Goal: Task Accomplishment & Management: Manage account settings

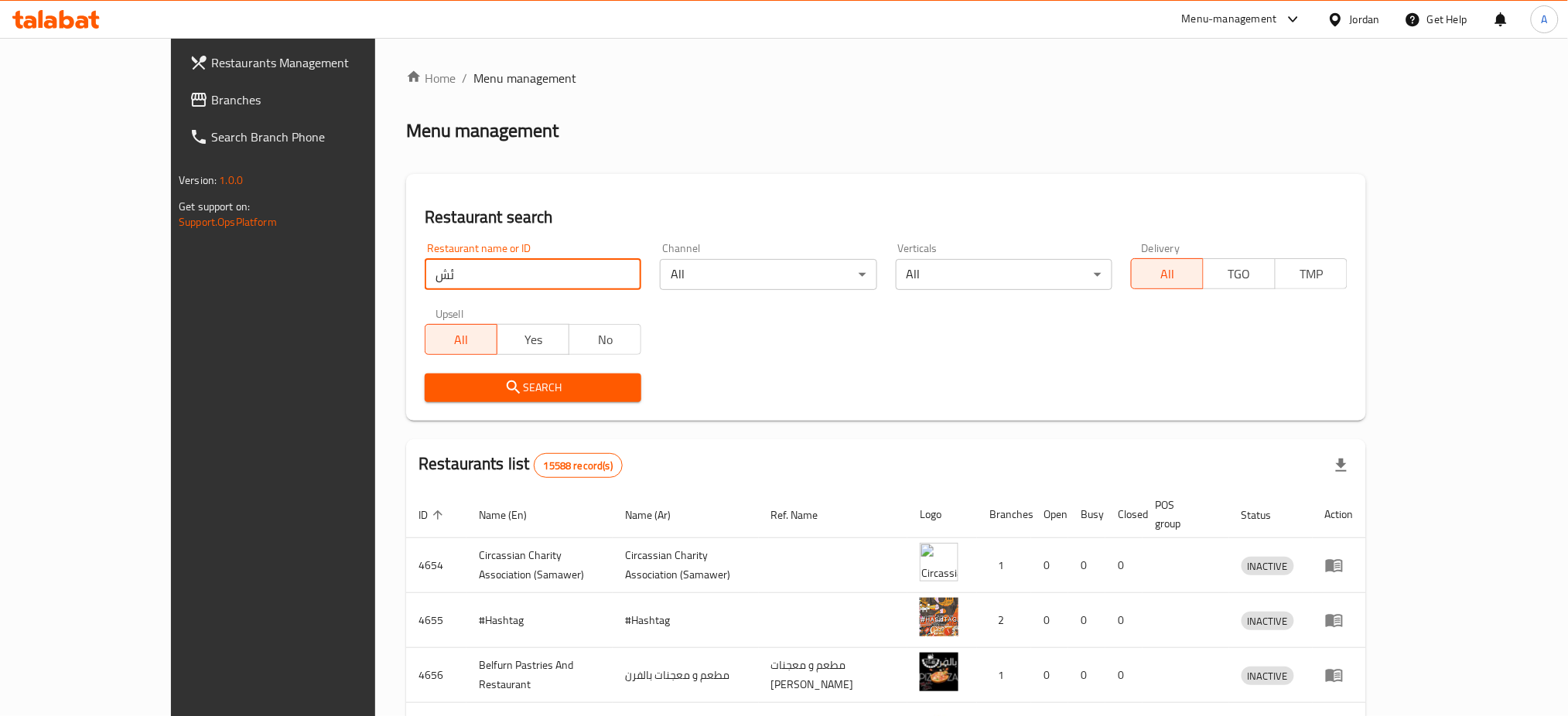
type input "ئ"
type input "za3tar makers"
click button "Search" at bounding box center [533, 388] width 217 height 29
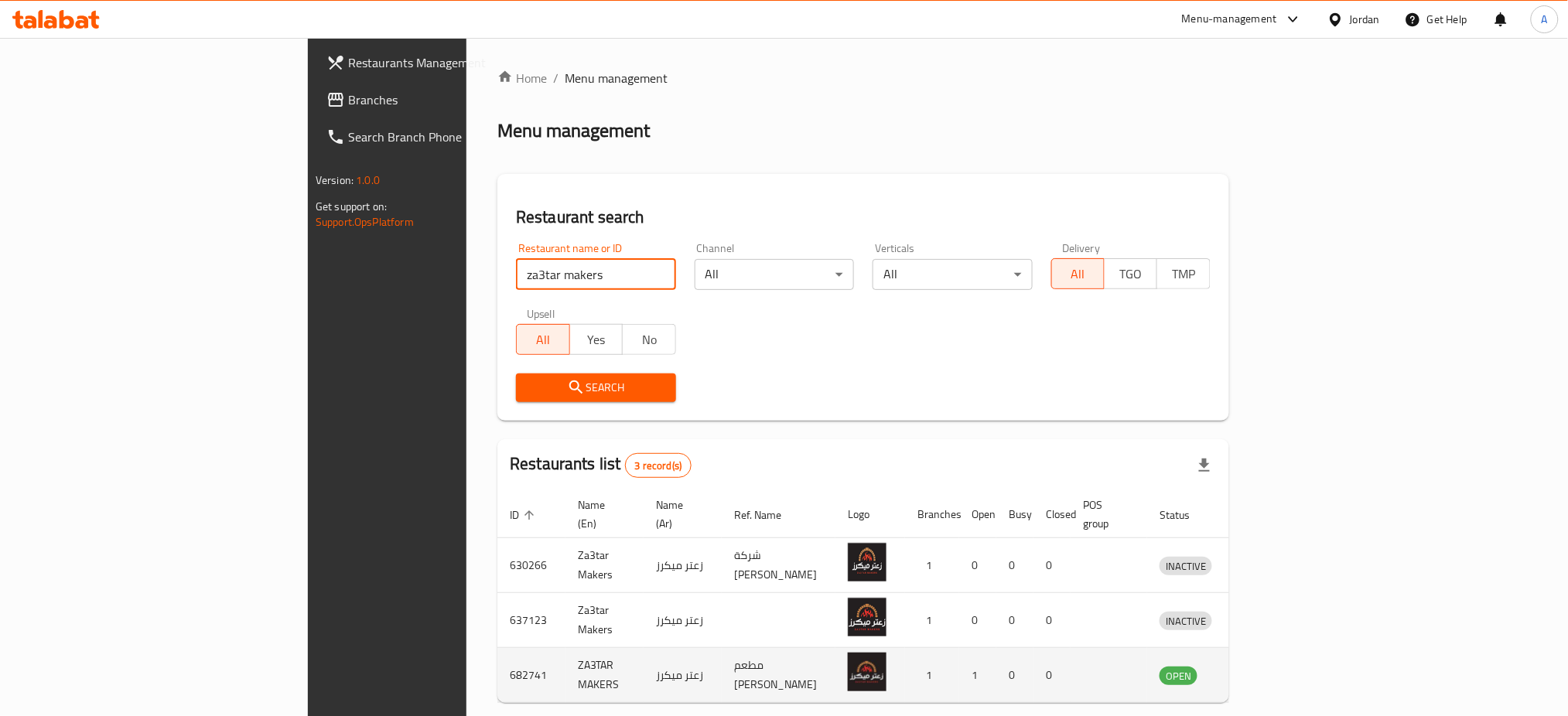
click at [1261, 666] on icon "enhanced table" at bounding box center [1253, 675] width 19 height 19
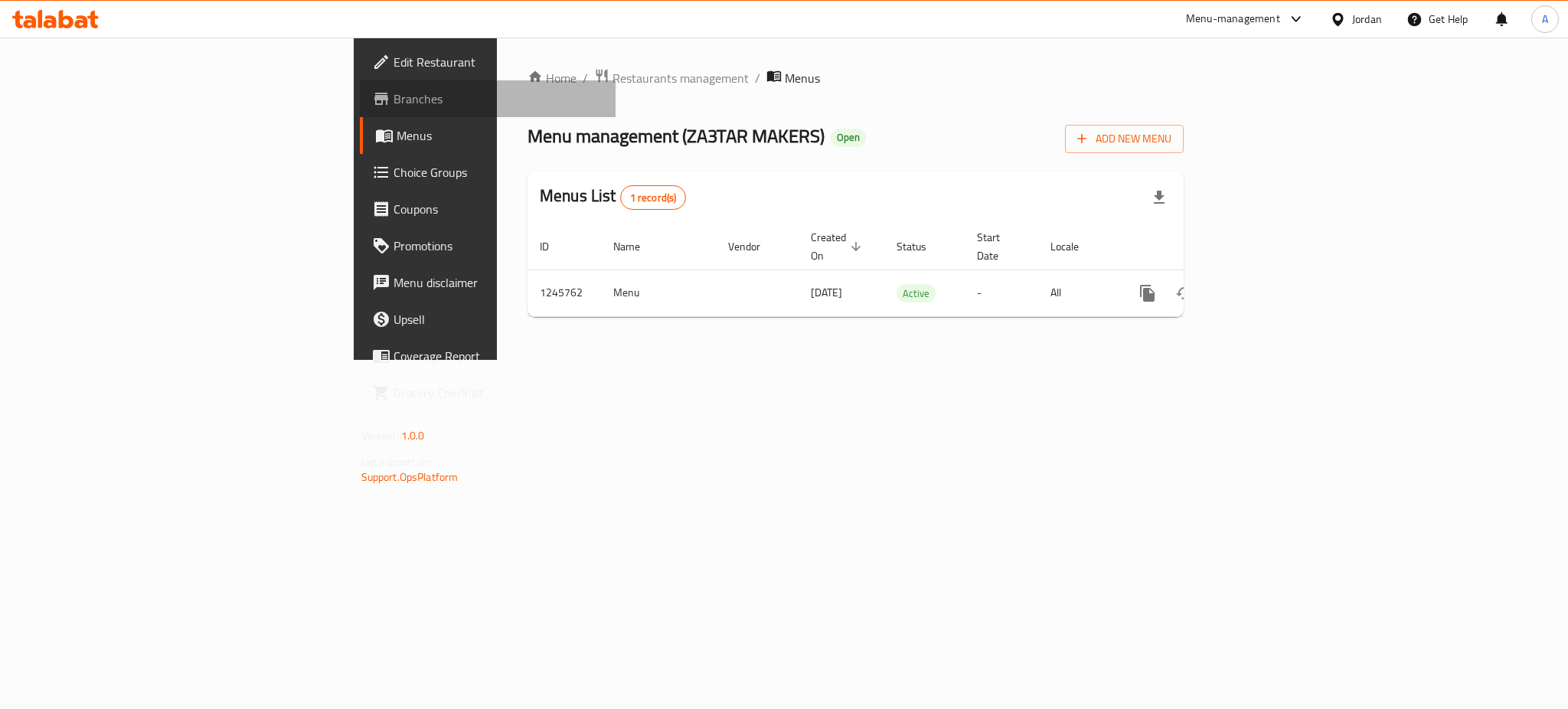
click at [360, 110] on link "Branches" at bounding box center [487, 99] width 256 height 37
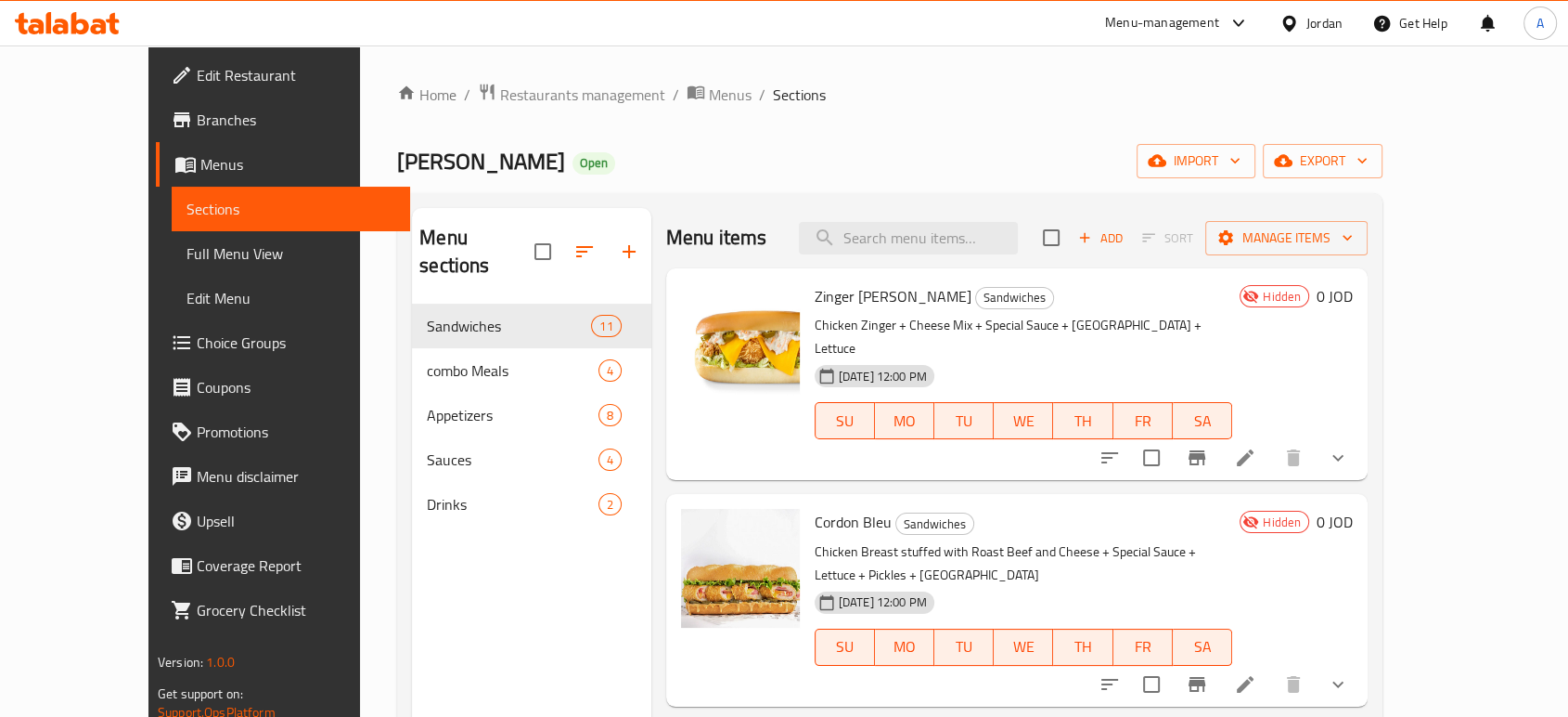
click at [1023, 220] on div "Menu items Add Sort Manage items" at bounding box center [1017, 238] width 702 height 60
click at [1017, 229] on input "search" at bounding box center [908, 238] width 219 height 33
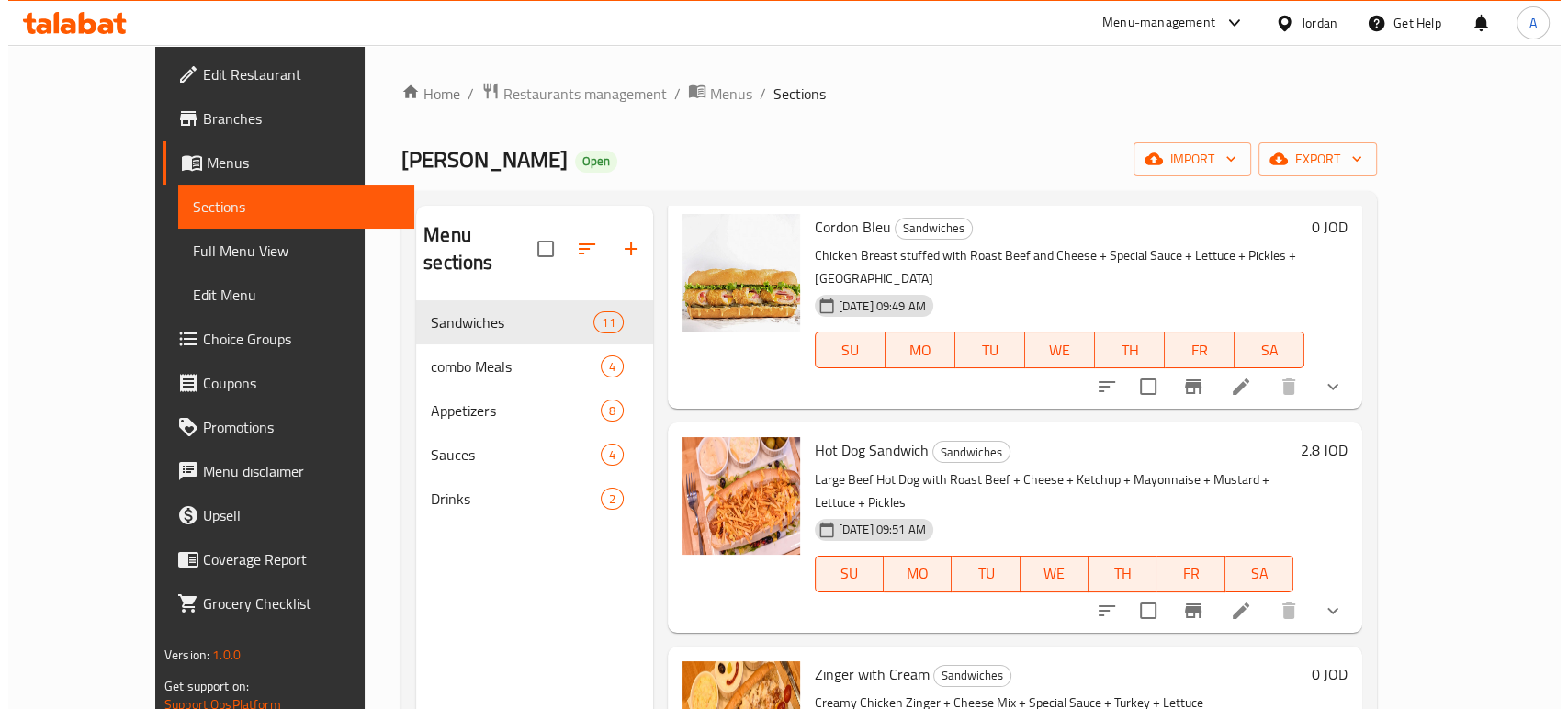
scroll to position [1237, 0]
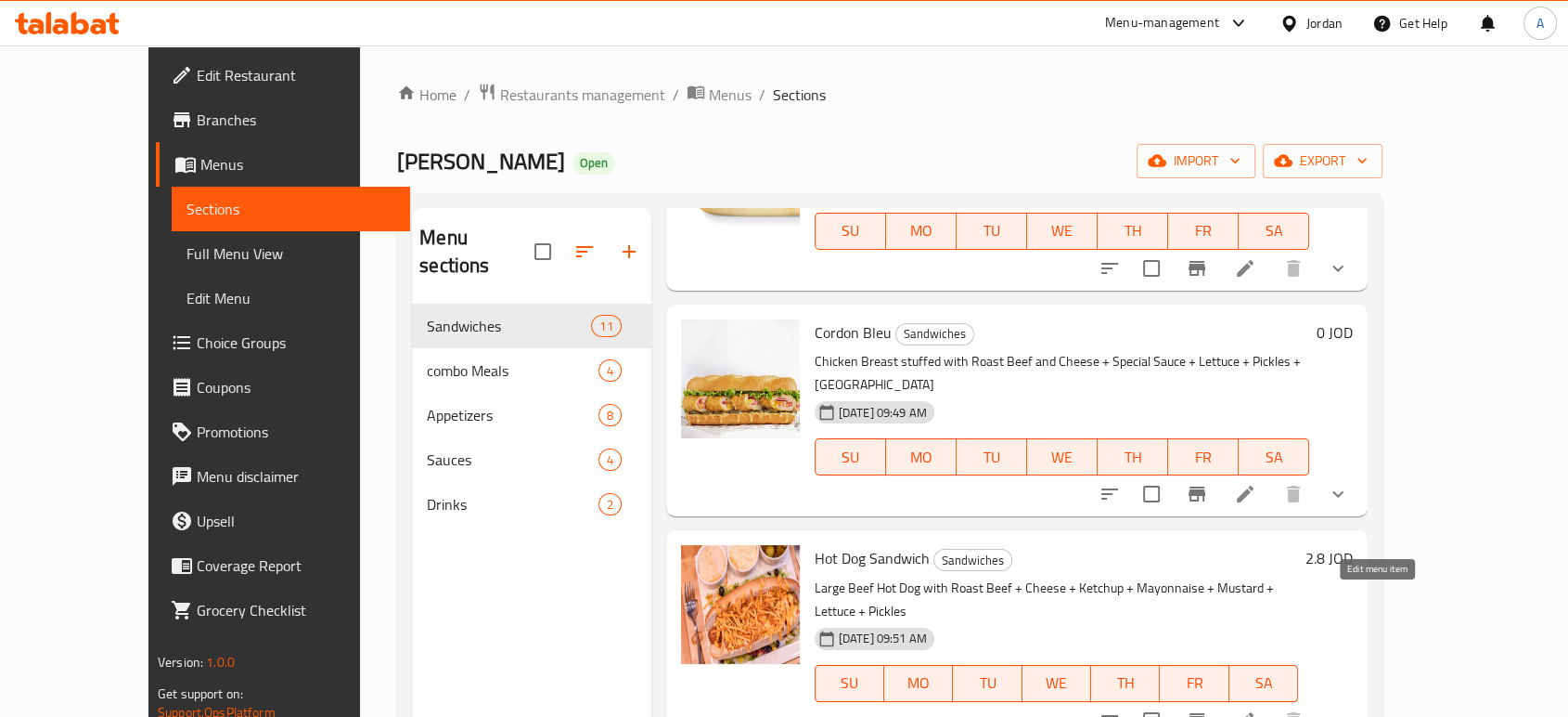
click at [1256, 710] on icon at bounding box center [1245, 721] width 22 height 22
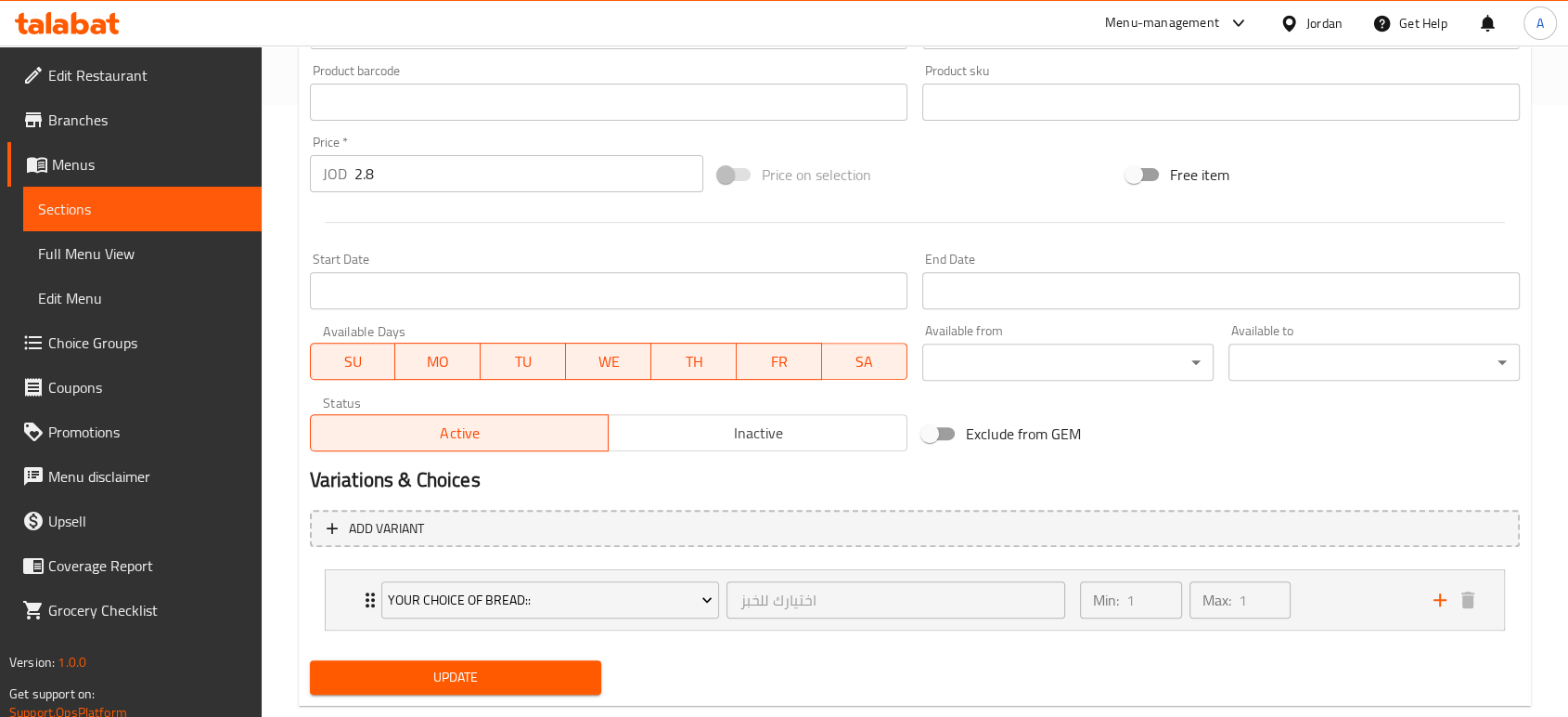
scroll to position [618, 0]
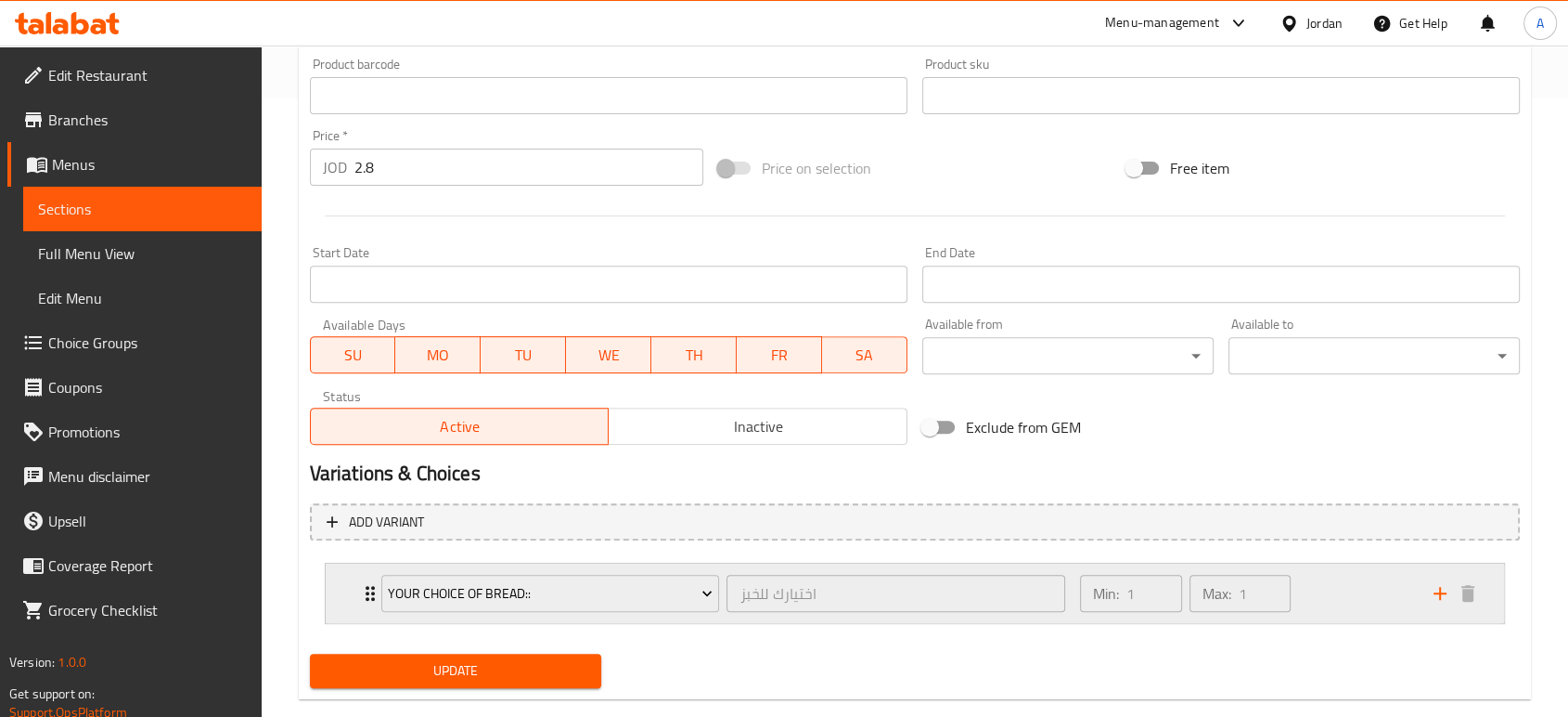
click at [1319, 588] on div "Min: 1 ​ Max: 1 ​" at bounding box center [1245, 593] width 354 height 59
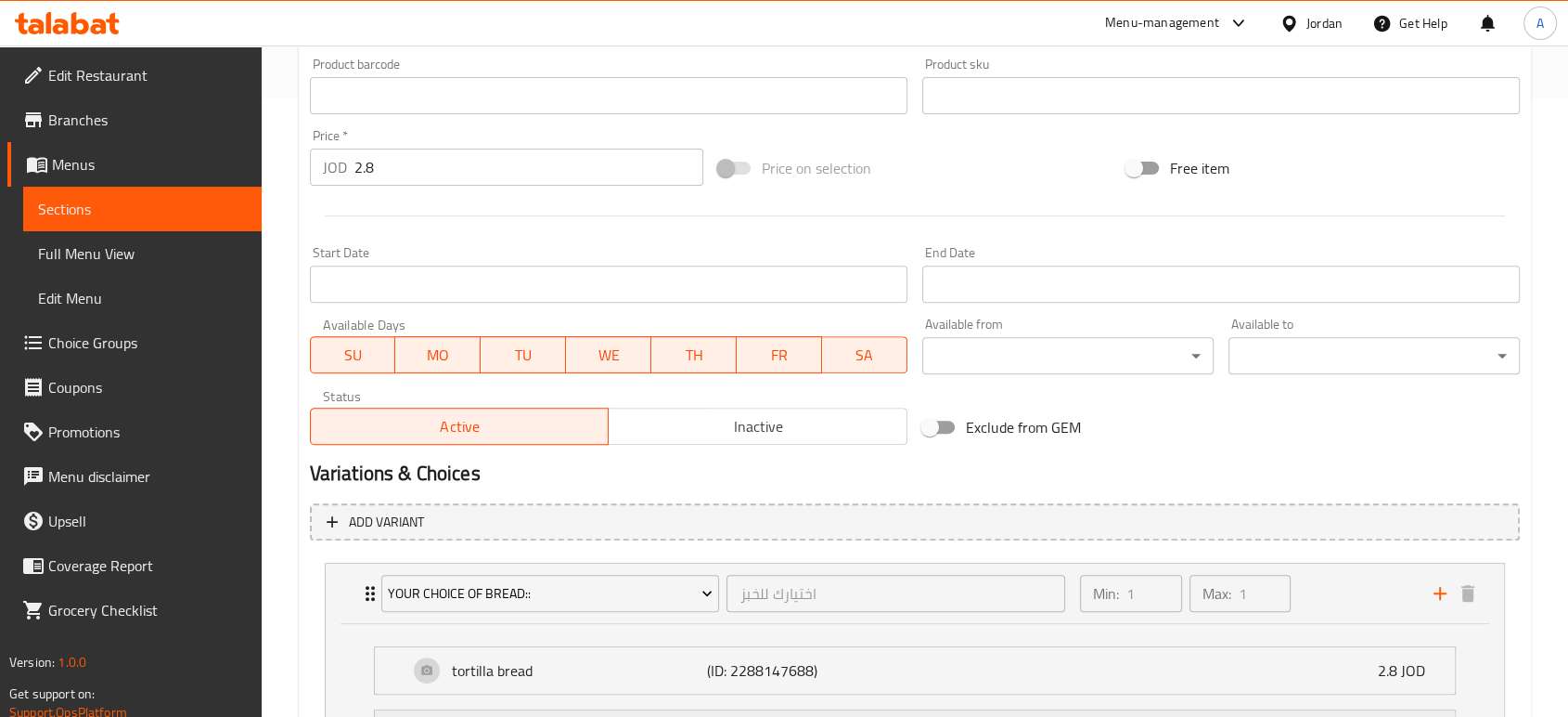
scroll to position [609, 0]
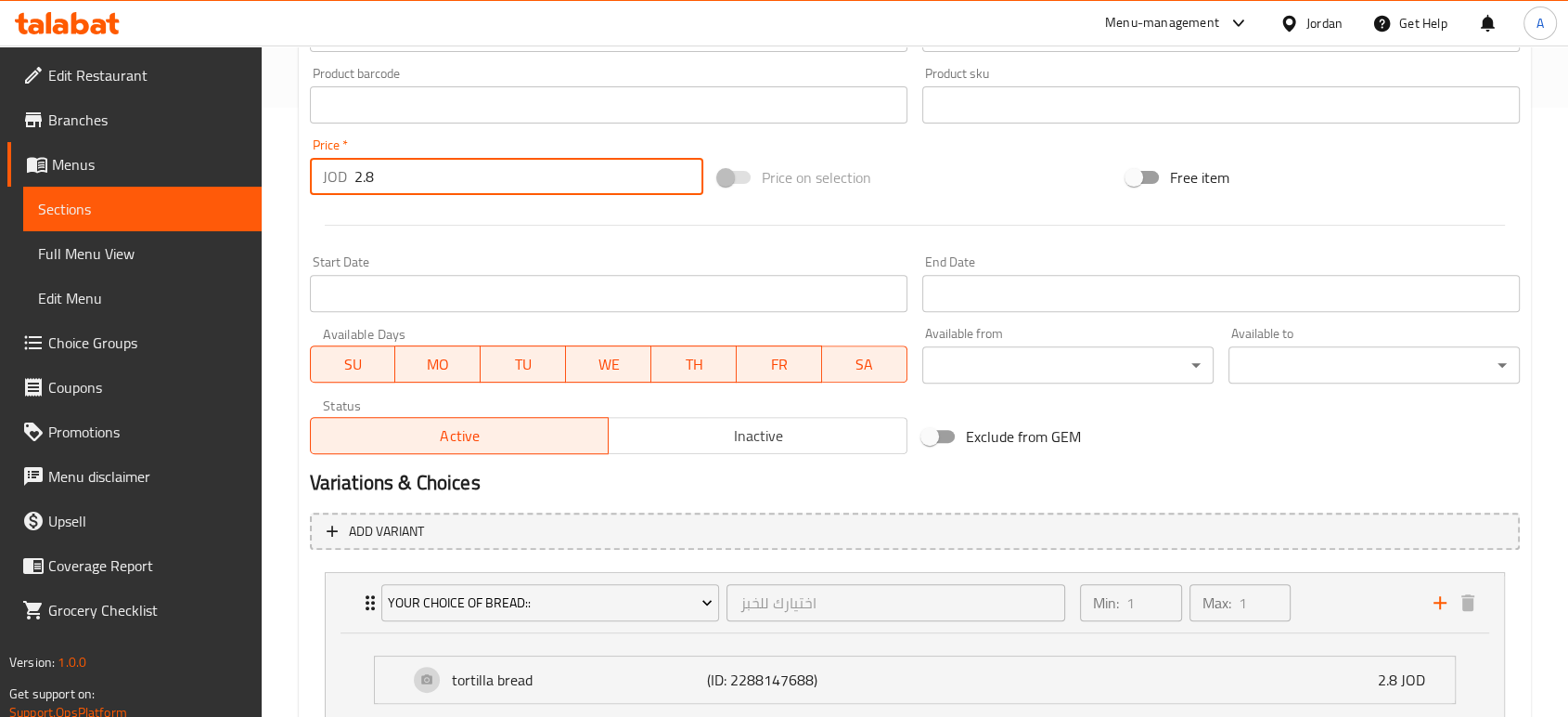
drag, startPoint x: 478, startPoint y: 176, endPoint x: 227, endPoint y: 174, distance: 251.0
click at [227, 174] on div "Edit Restaurant Branches Menus Sections Full Menu View Edit Menu Choice Groups …" at bounding box center [784, 181] width 1568 height 1488
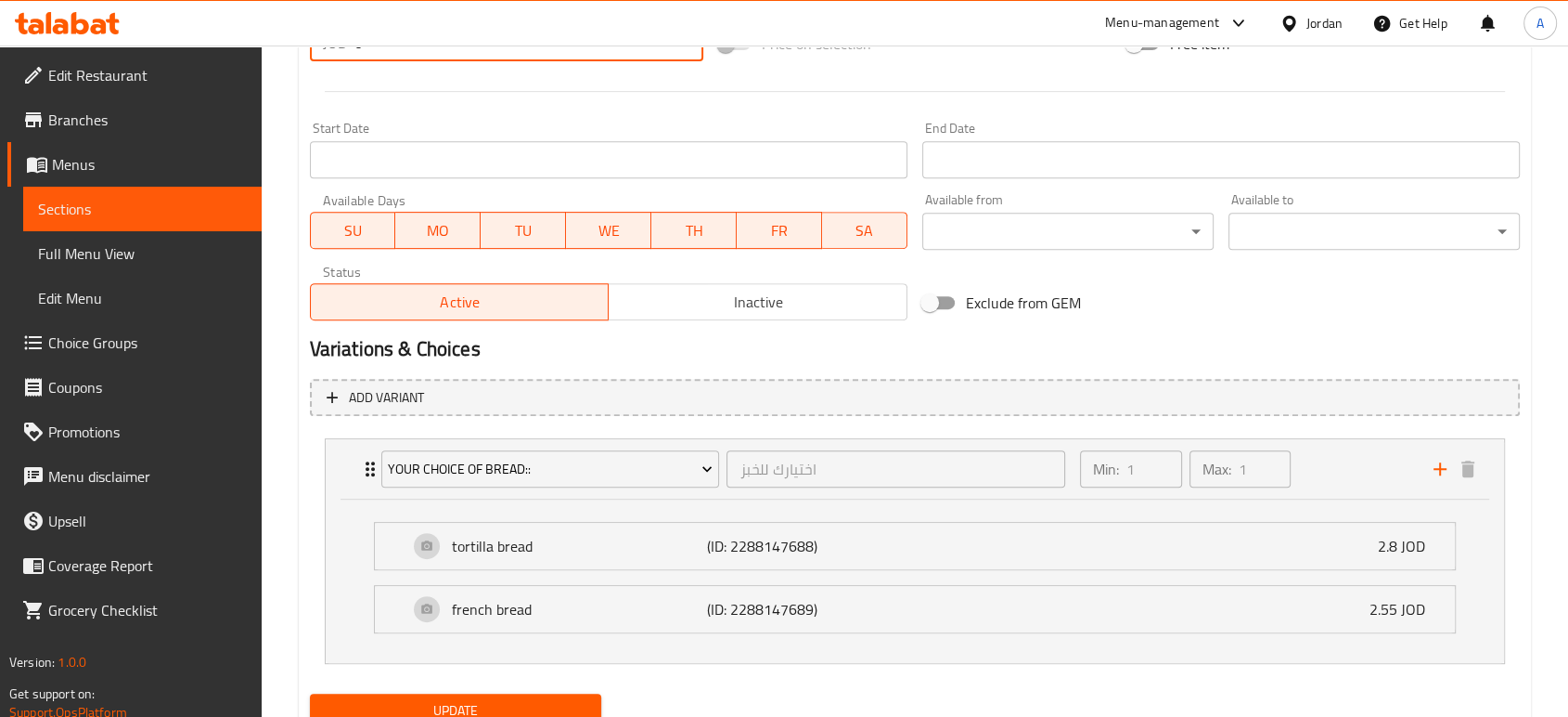
scroll to position [816, 0]
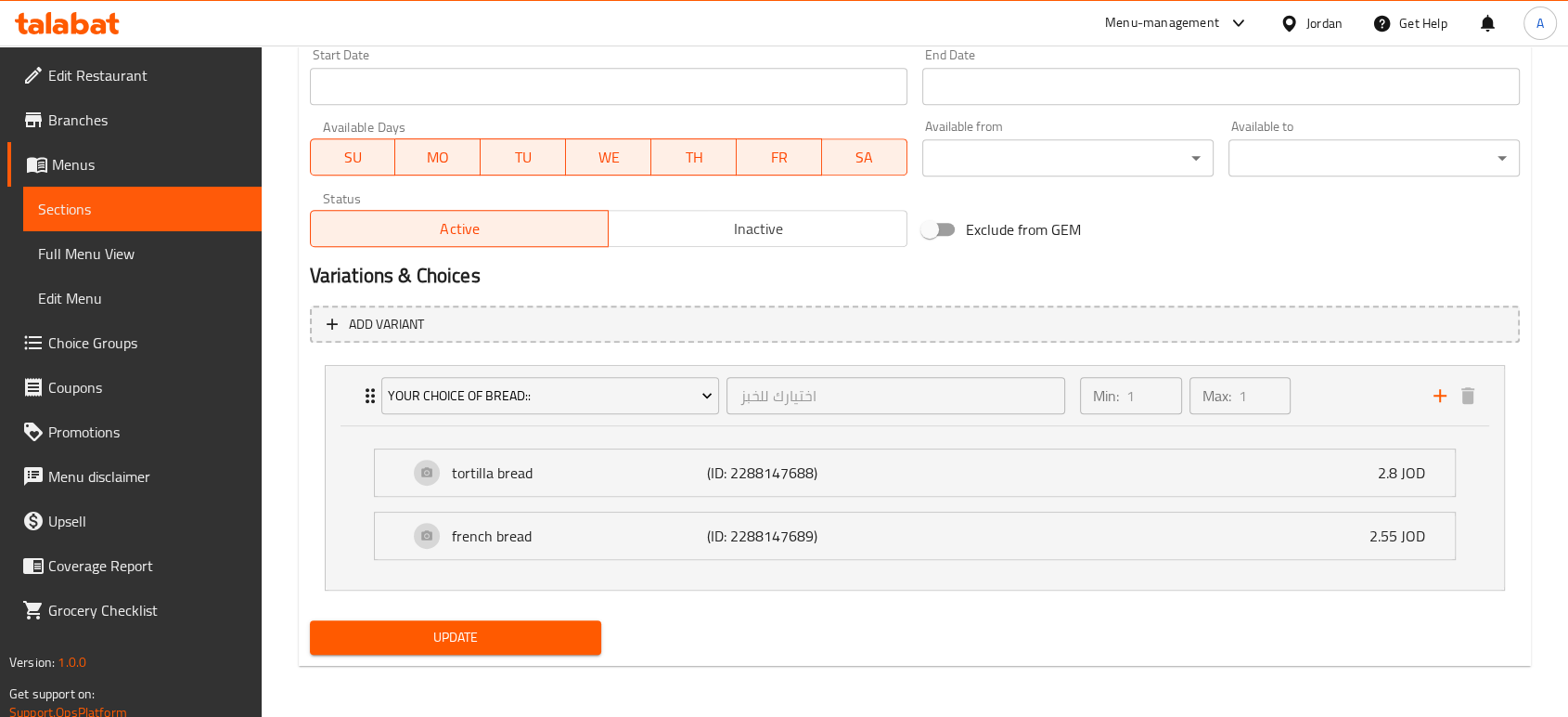
type input "0"
click at [499, 635] on span "Update" at bounding box center [456, 637] width 262 height 23
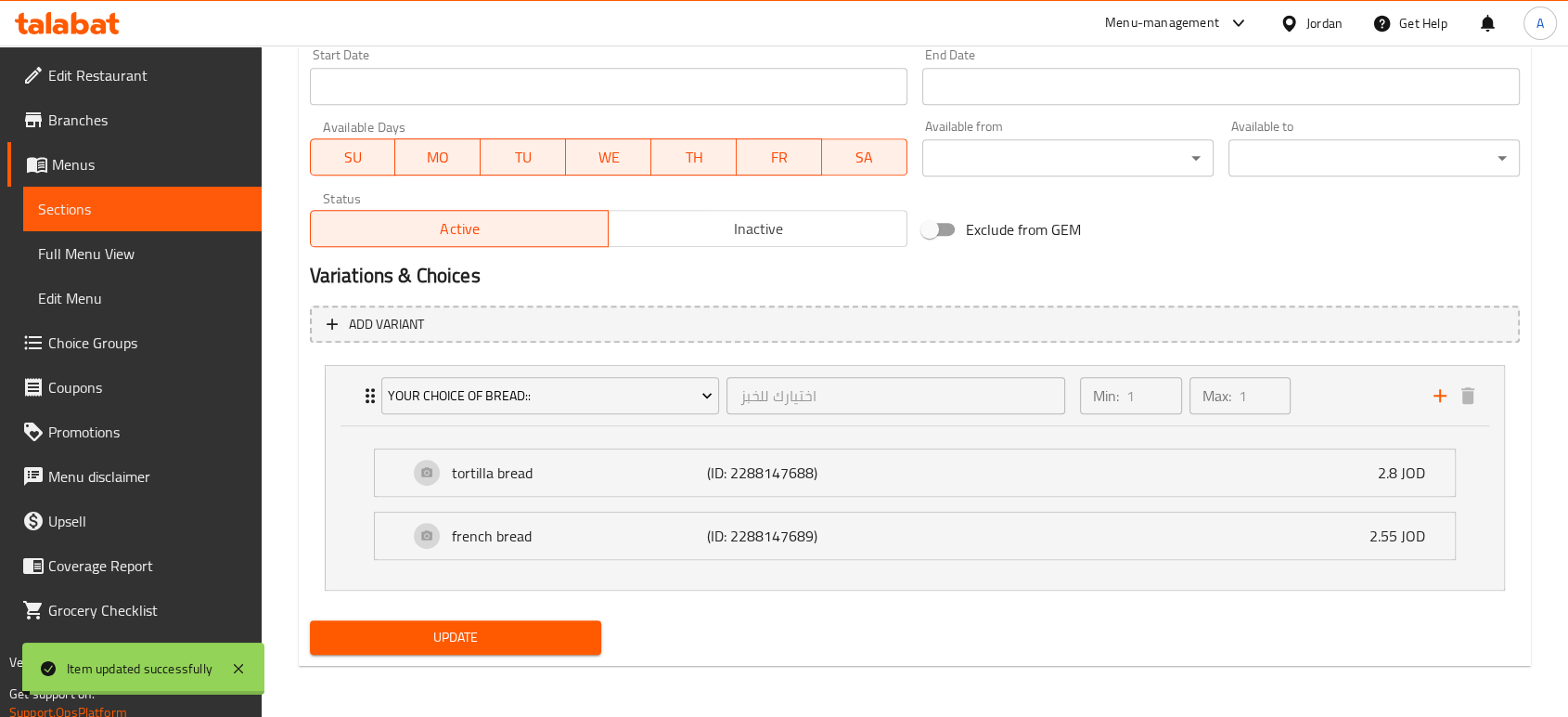
click at [501, 635] on span "Update" at bounding box center [456, 637] width 262 height 23
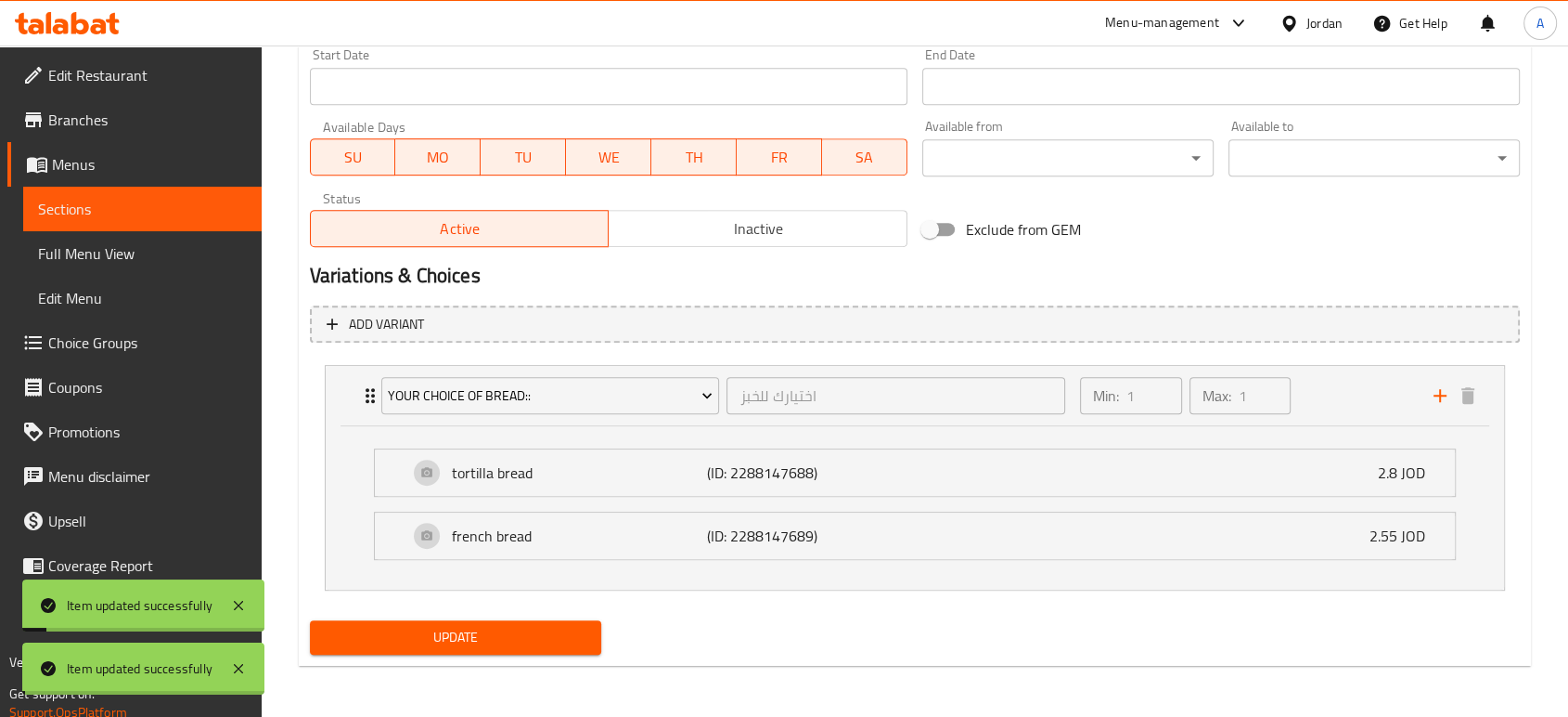
click at [992, 466] on div "tortilla bread (ID: 2288147688) 2.8 JOD" at bounding box center [920, 473] width 1024 height 47
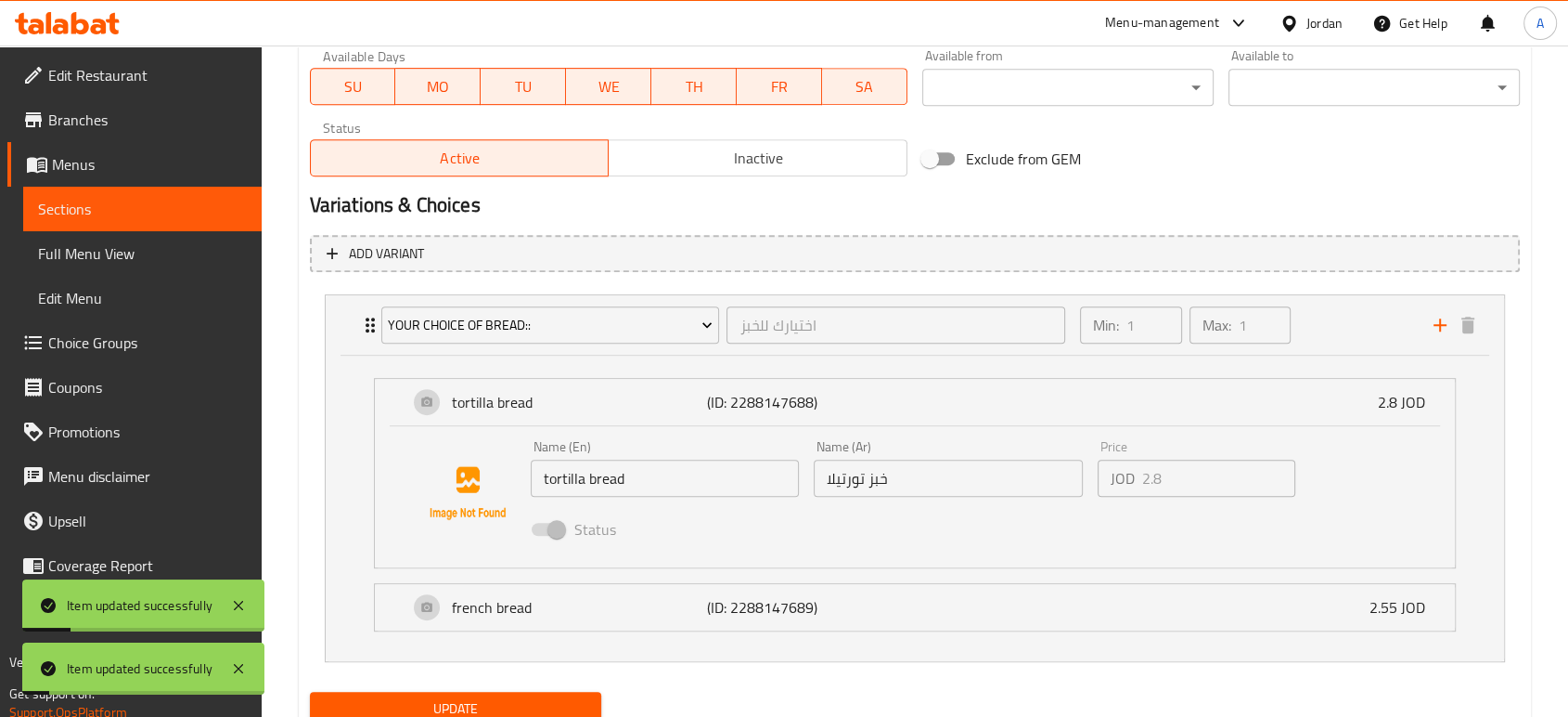
scroll to position [958, 0]
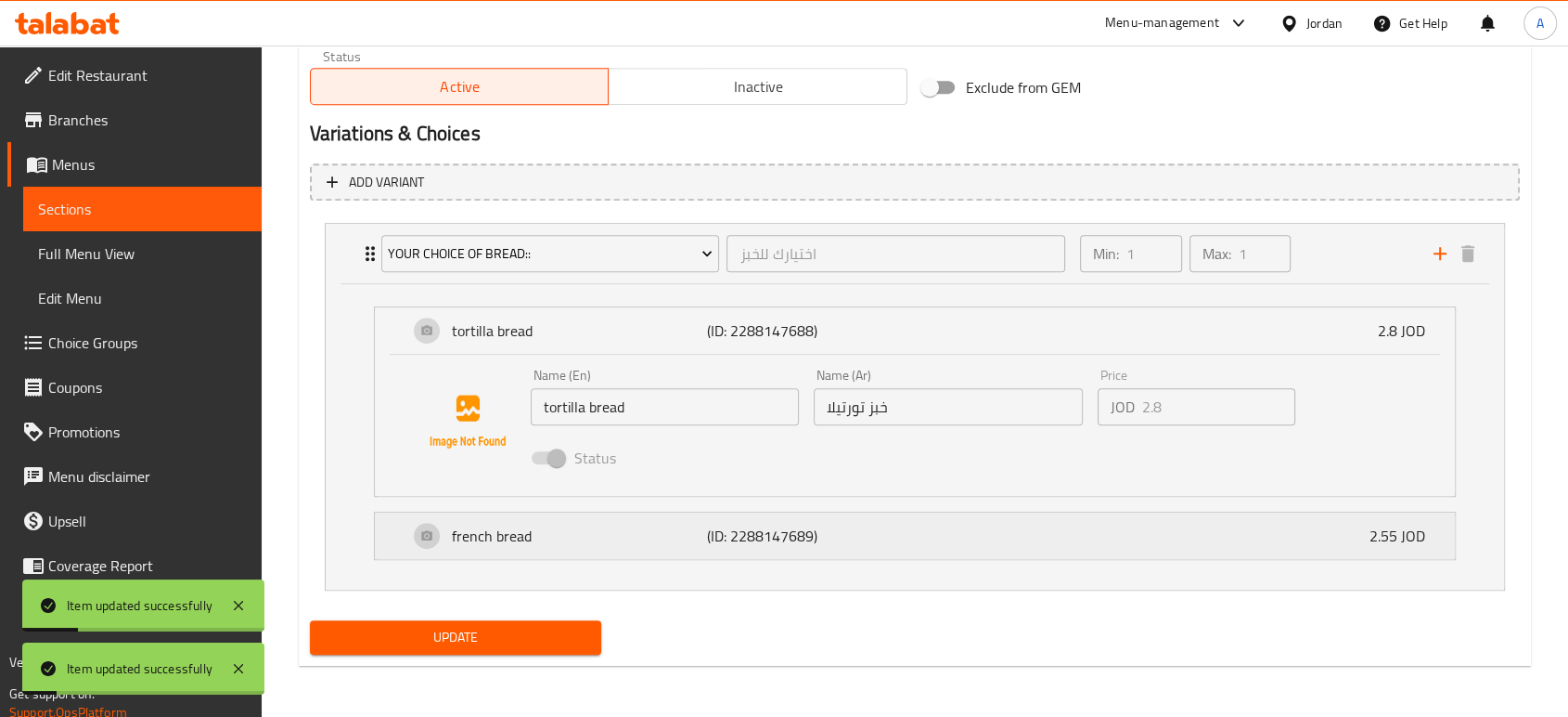
click at [802, 518] on div "french bread (ID: 2288147689) 2.55 JOD" at bounding box center [920, 535] width 1024 height 47
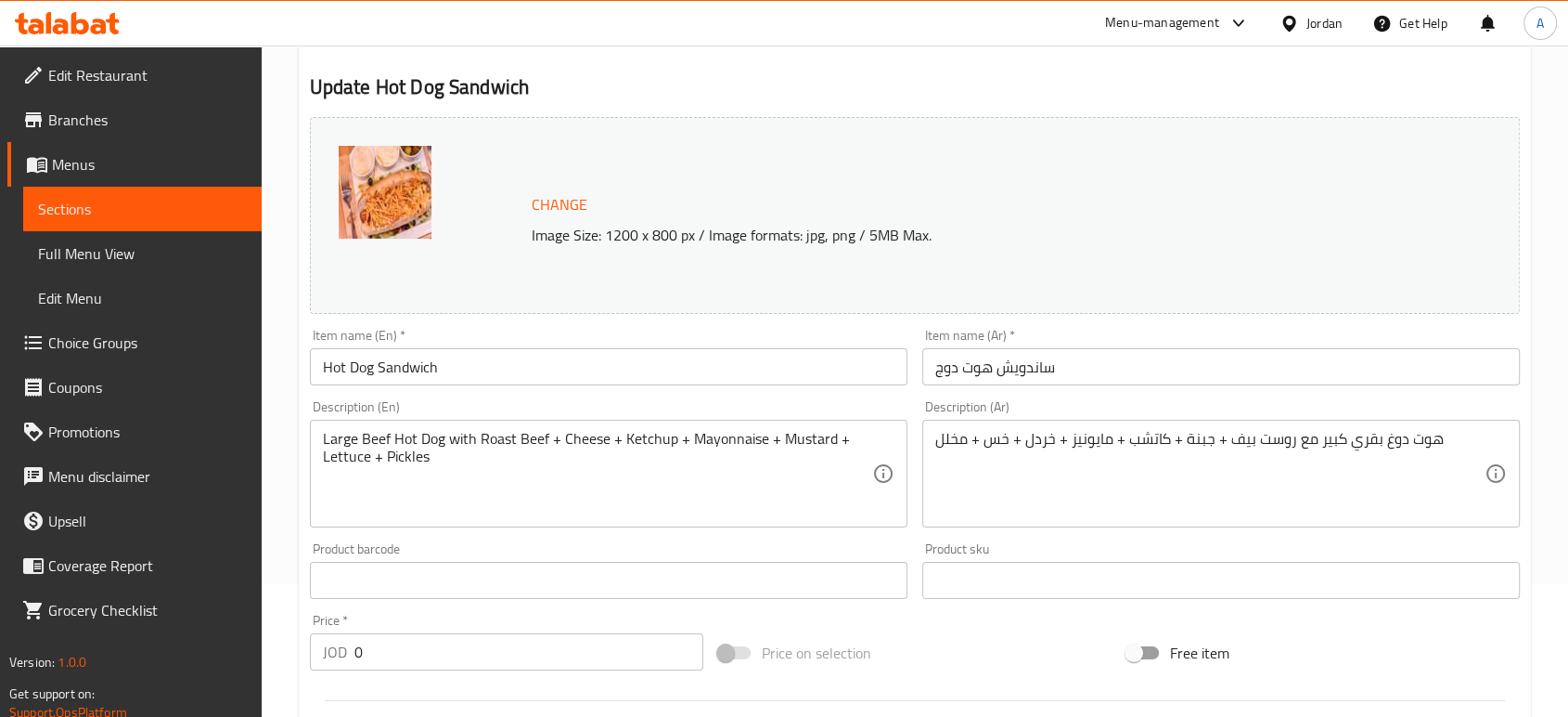
scroll to position [0, 0]
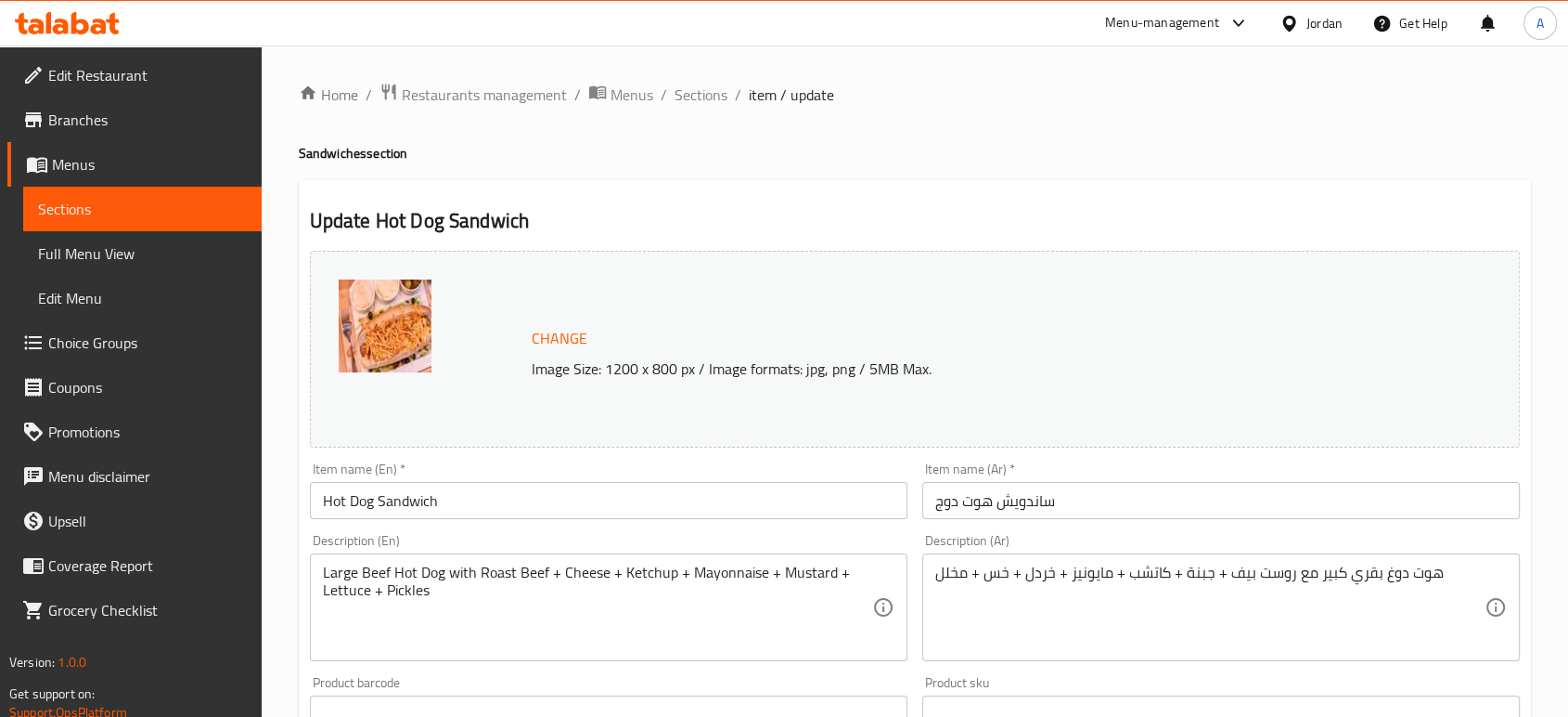
click at [516, 102] on span "Restaurants management" at bounding box center [484, 95] width 166 height 22
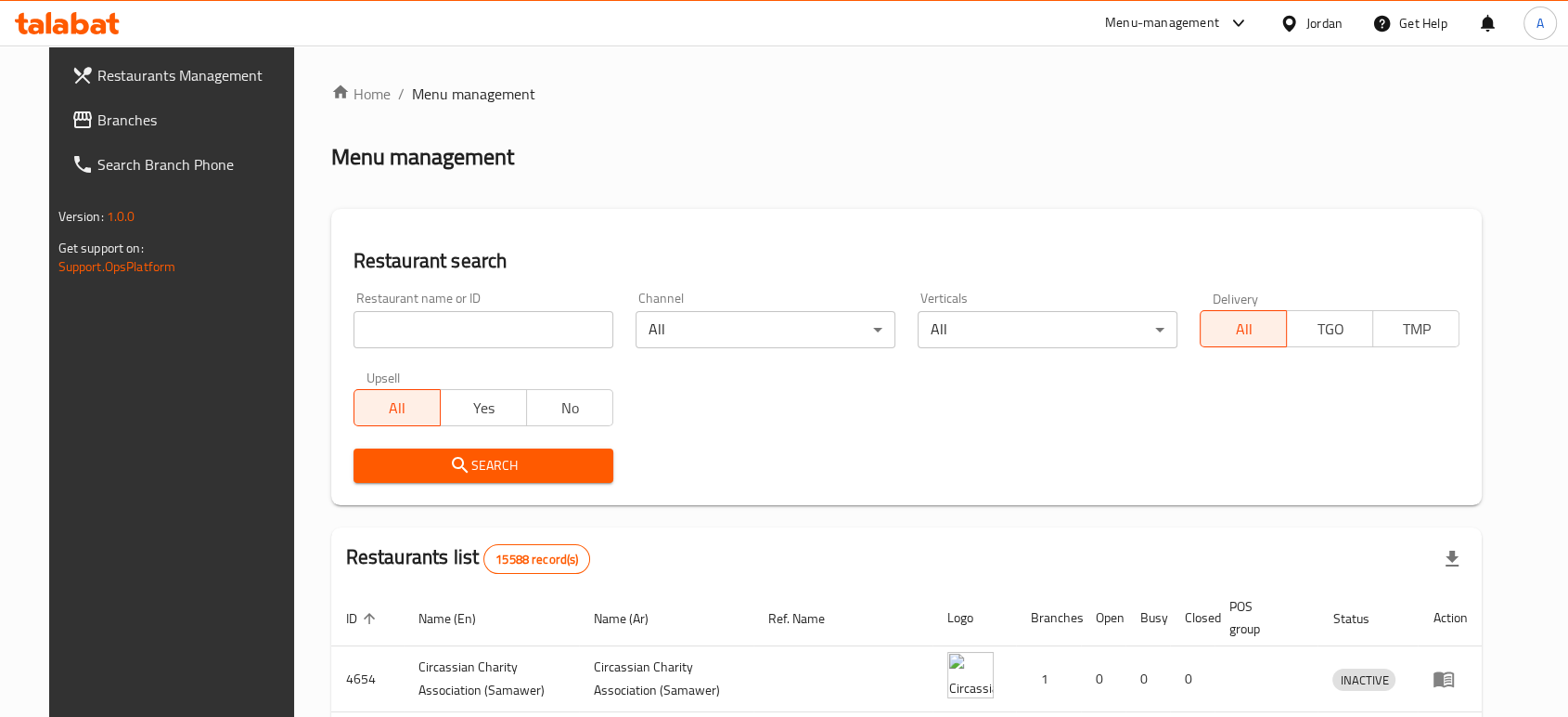
click at [509, 340] on input "search" at bounding box center [484, 329] width 260 height 37
type input "ق"
type input "rolan"
click button "Search" at bounding box center [484, 465] width 260 height 35
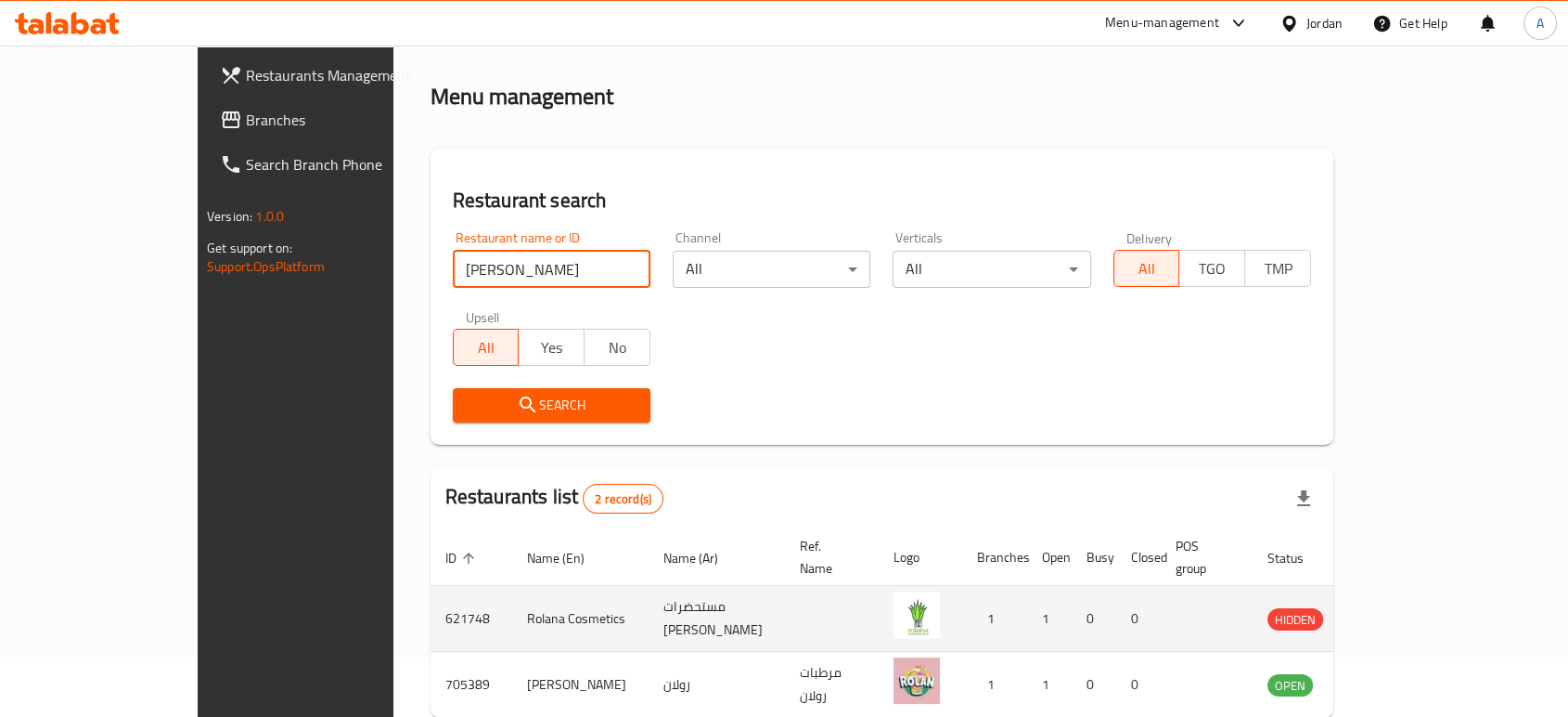
scroll to position [103, 0]
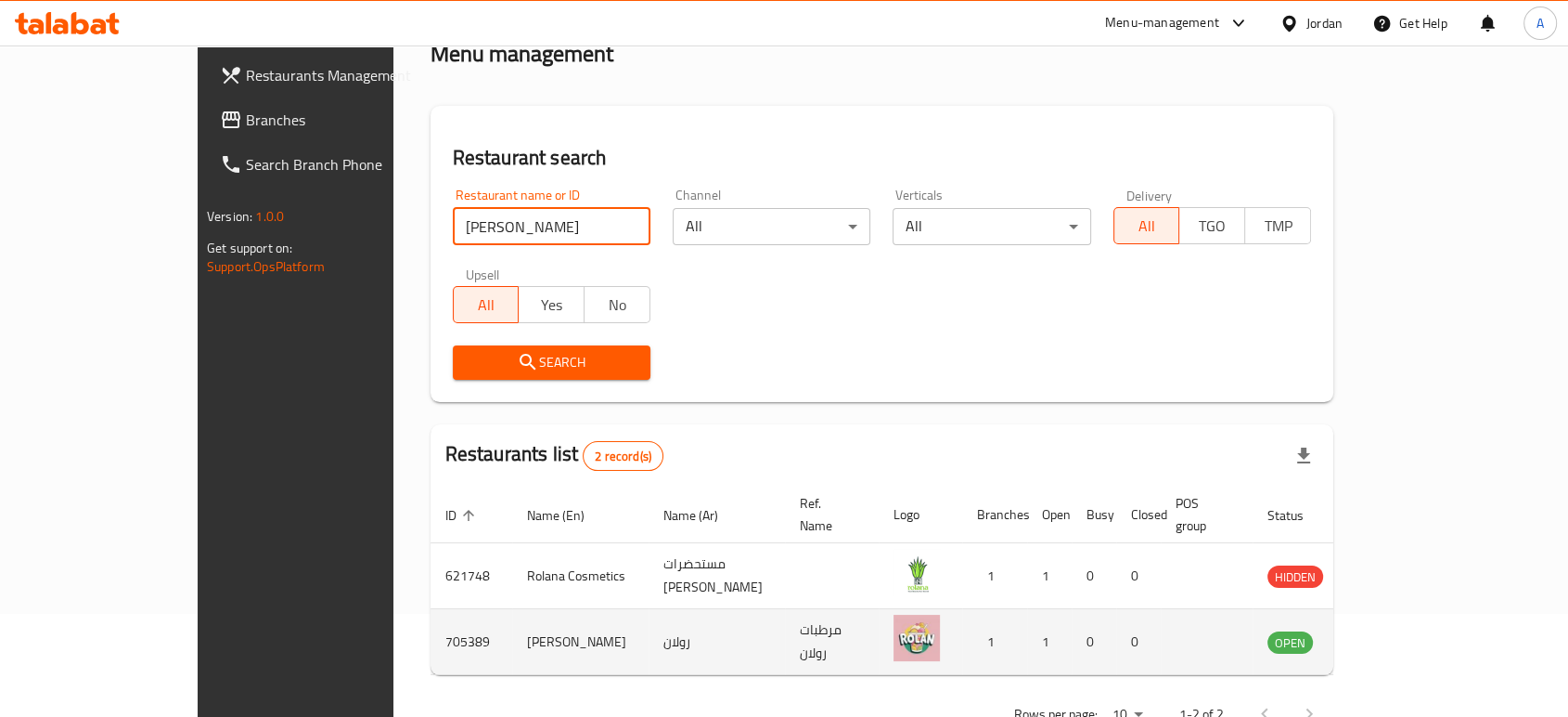
click at [1414, 633] on td "enhanced table" at bounding box center [1382, 642] width 64 height 66
click at [1387, 630] on icon "enhanced table" at bounding box center [1376, 641] width 22 height 22
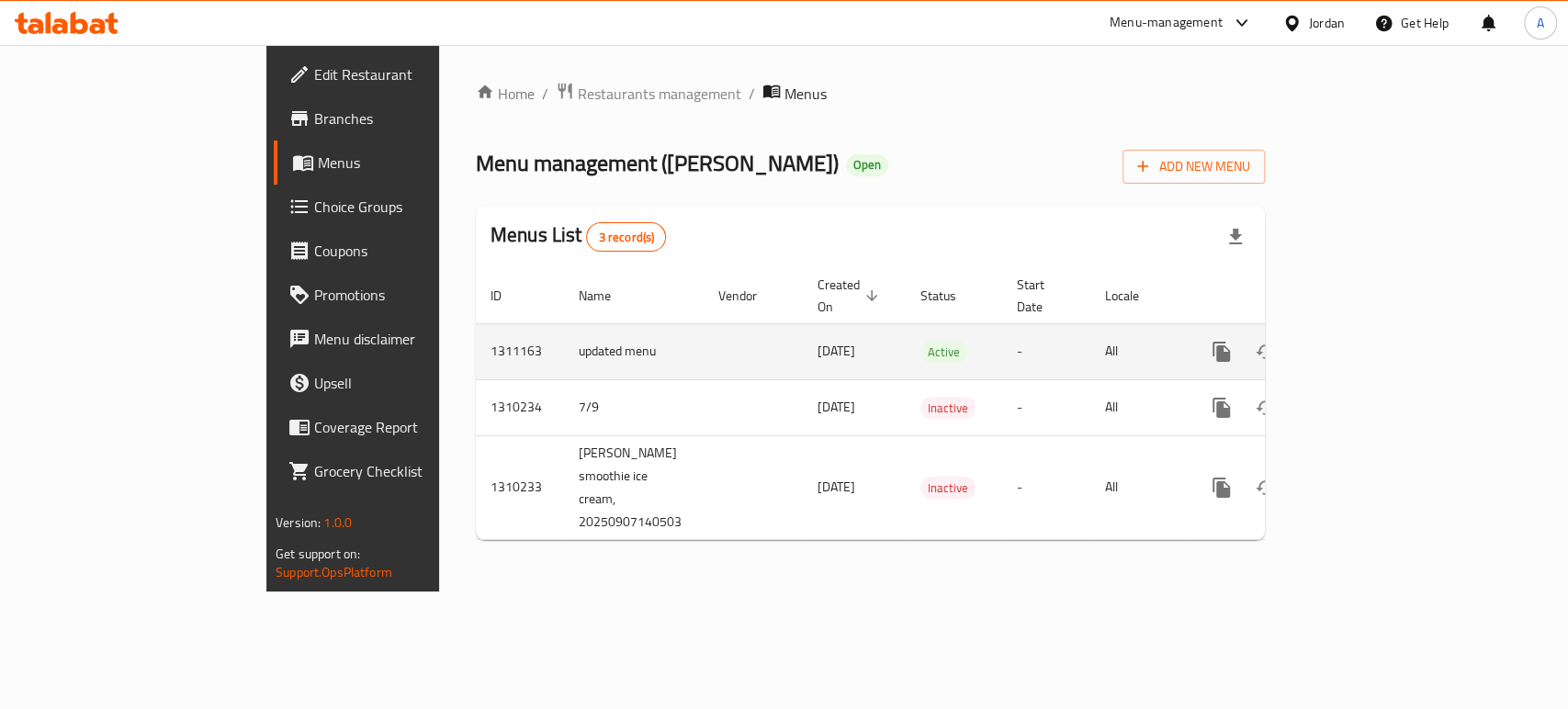
click at [1376, 344] on link "enhanced table" at bounding box center [1354, 352] width 44 height 44
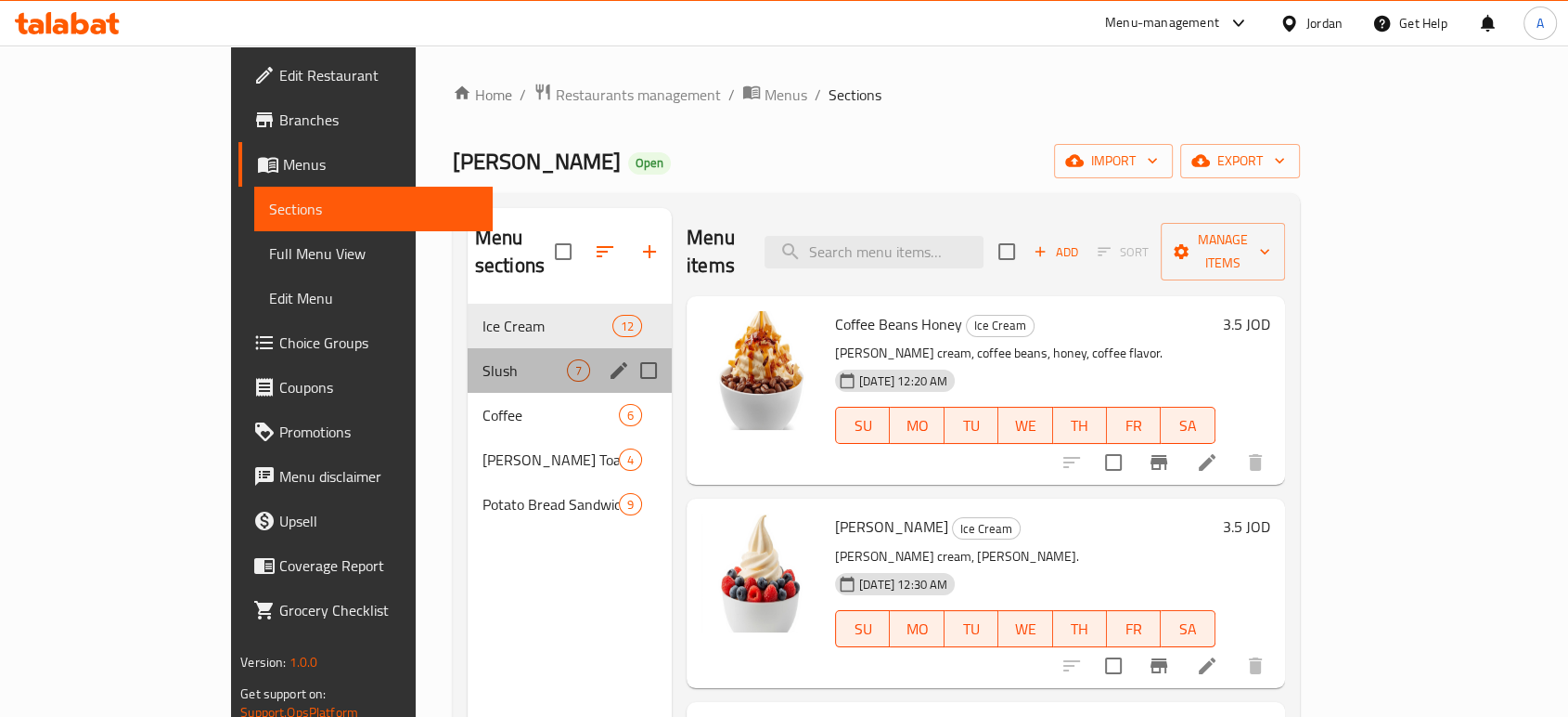
click at [468, 348] on div "Slush 7" at bounding box center [570, 371] width 204 height 45
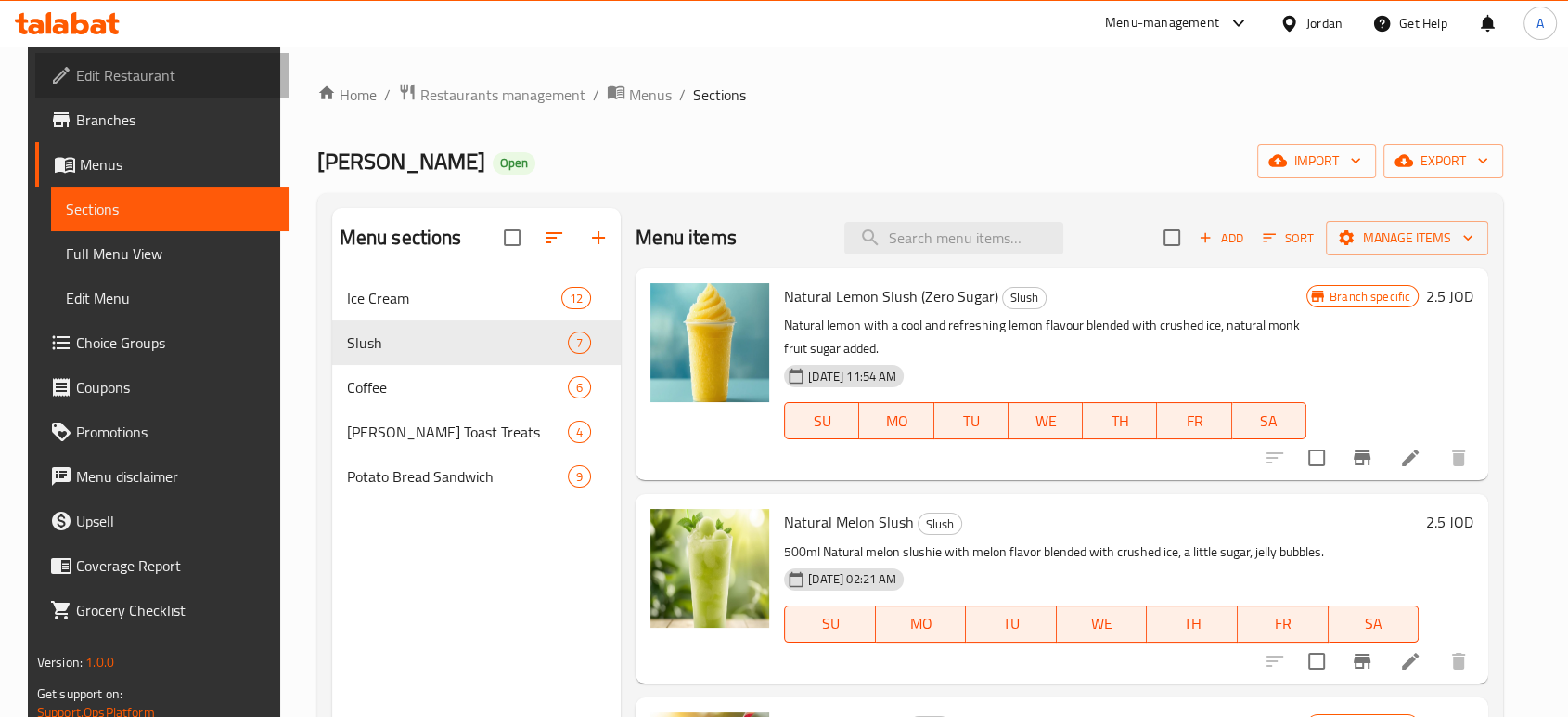
click at [81, 95] on link "Edit Restaurant" at bounding box center [163, 76] width 254 height 45
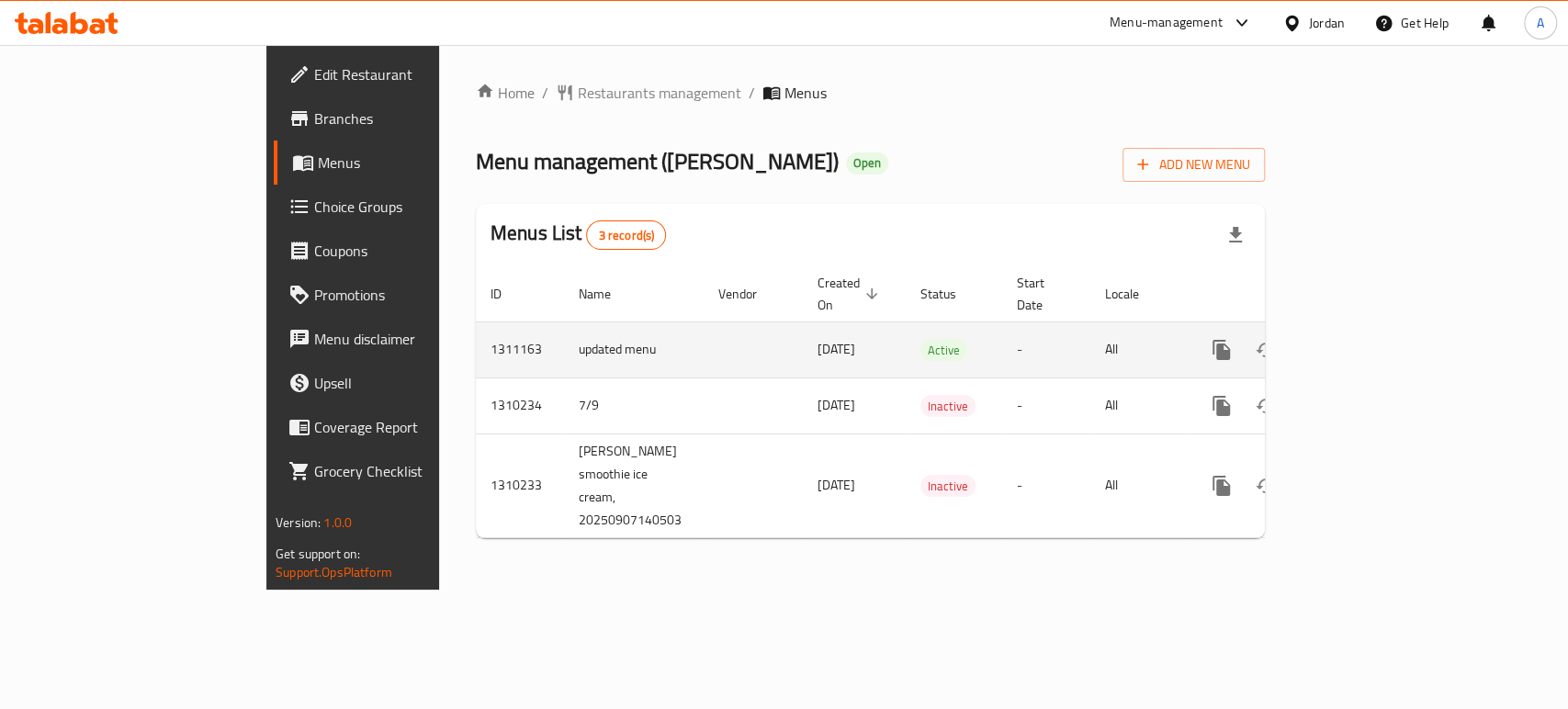
click at [1362, 342] on icon "enhanced table" at bounding box center [1354, 350] width 17 height 17
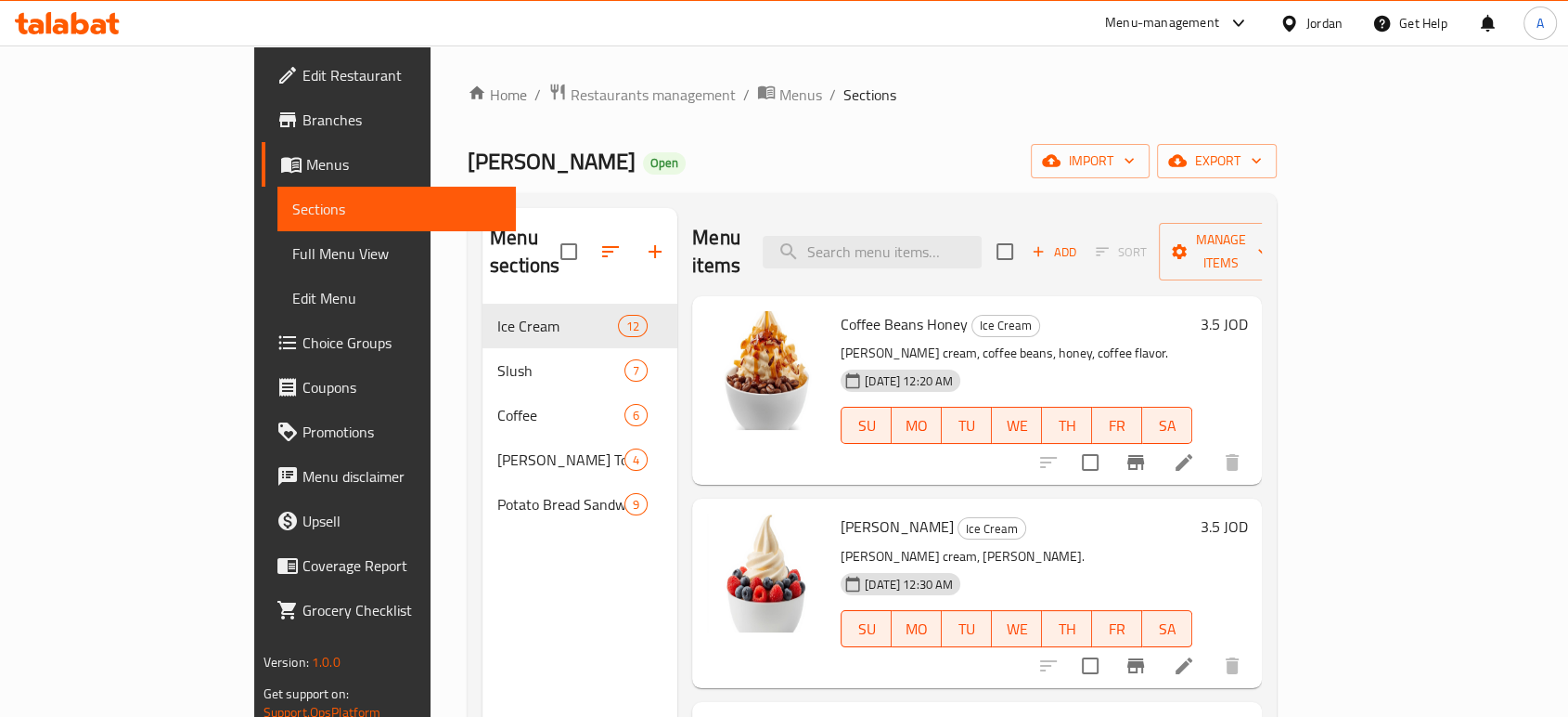
click at [483, 482] on div "Potato Bread Sandwich 9" at bounding box center [580, 505] width 195 height 45
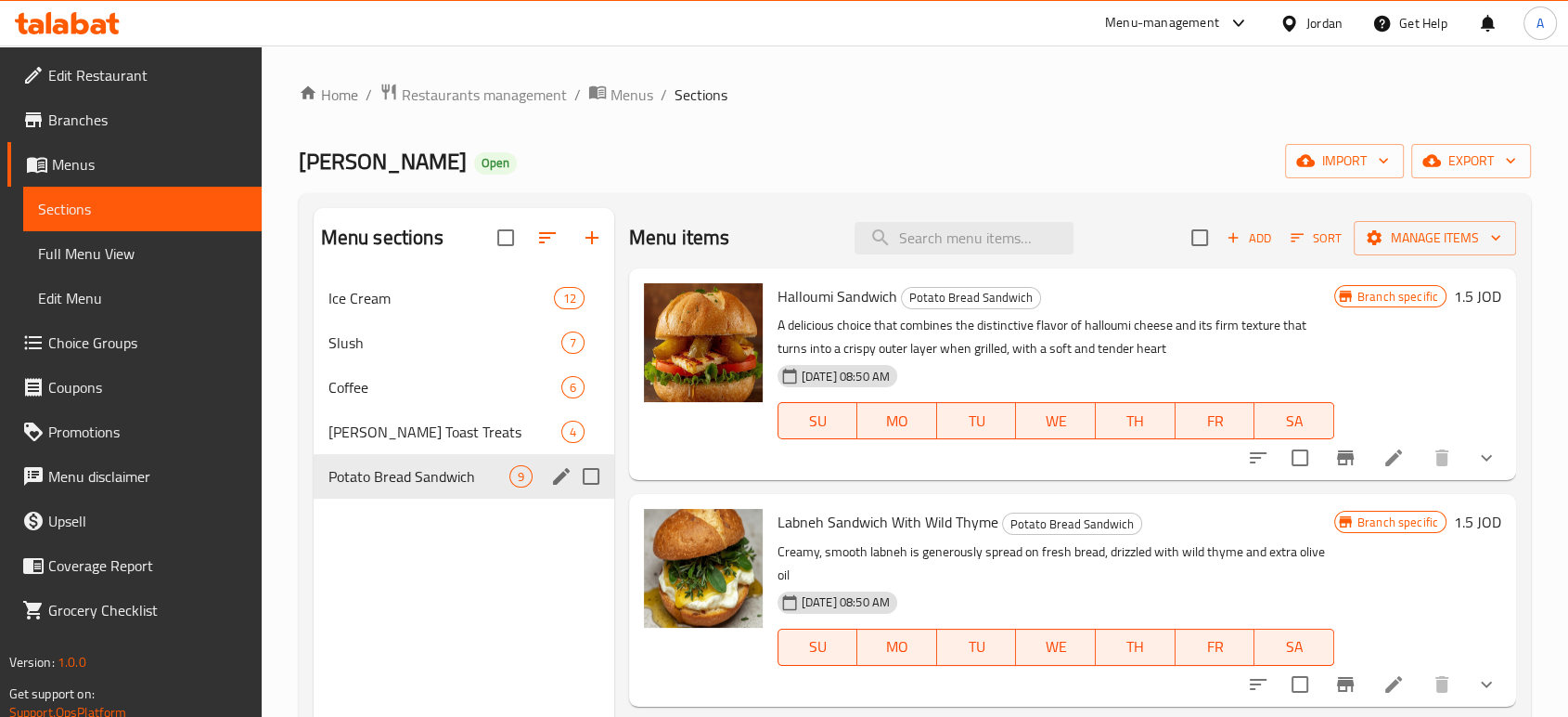
click at [426, 429] on span "[PERSON_NAME] Toast Treats" at bounding box center [444, 432] width 233 height 22
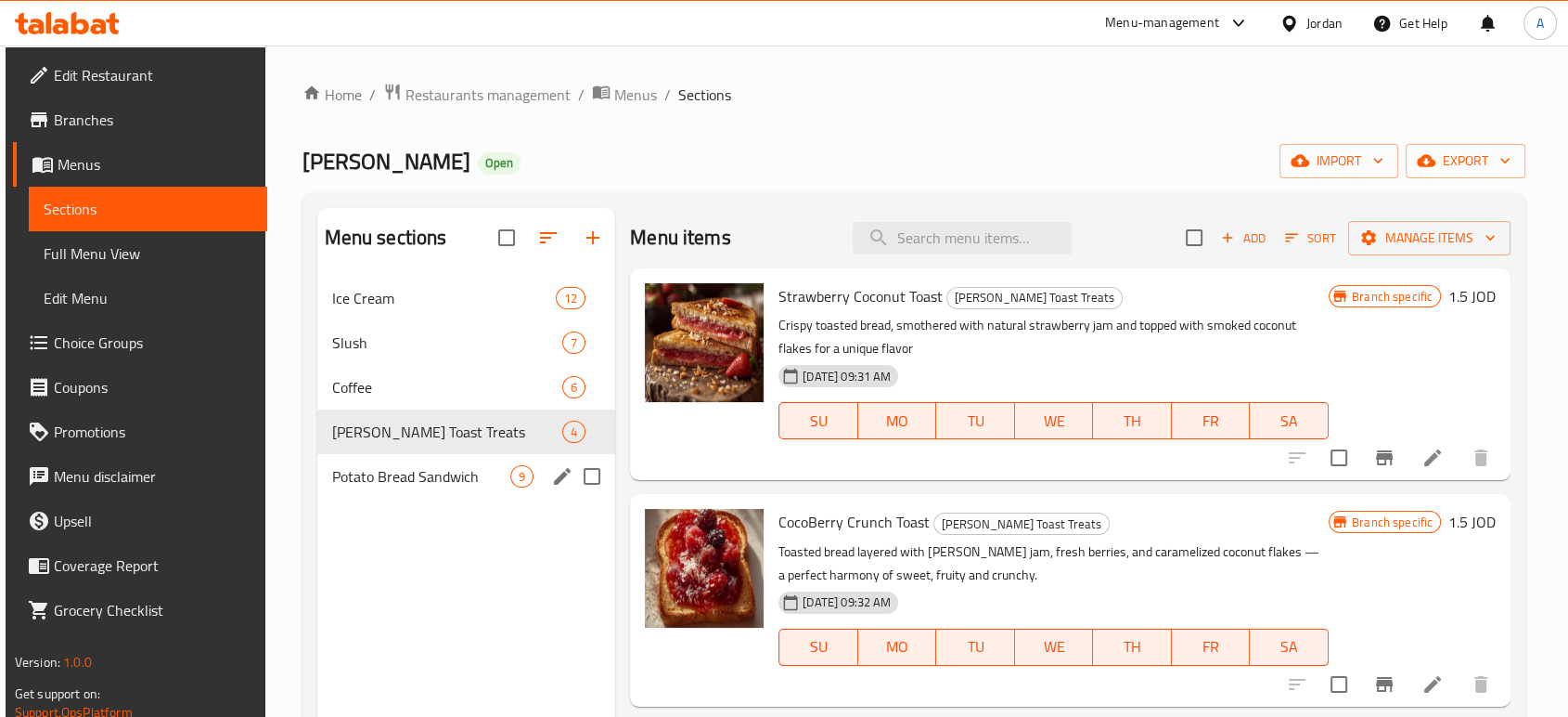
click at [423, 465] on span "Potato Bread Sandwich" at bounding box center [421, 476] width 179 height 22
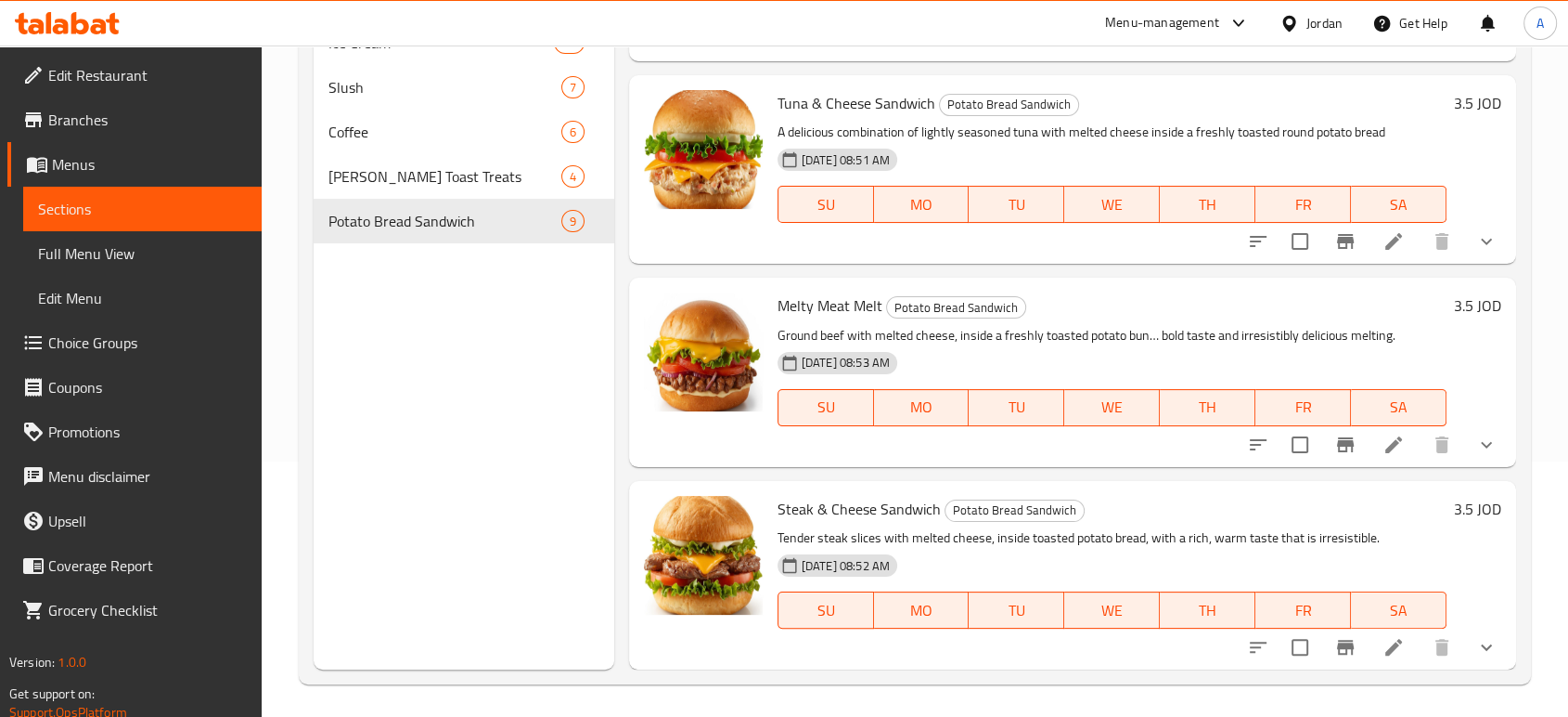
scroll to position [260, 0]
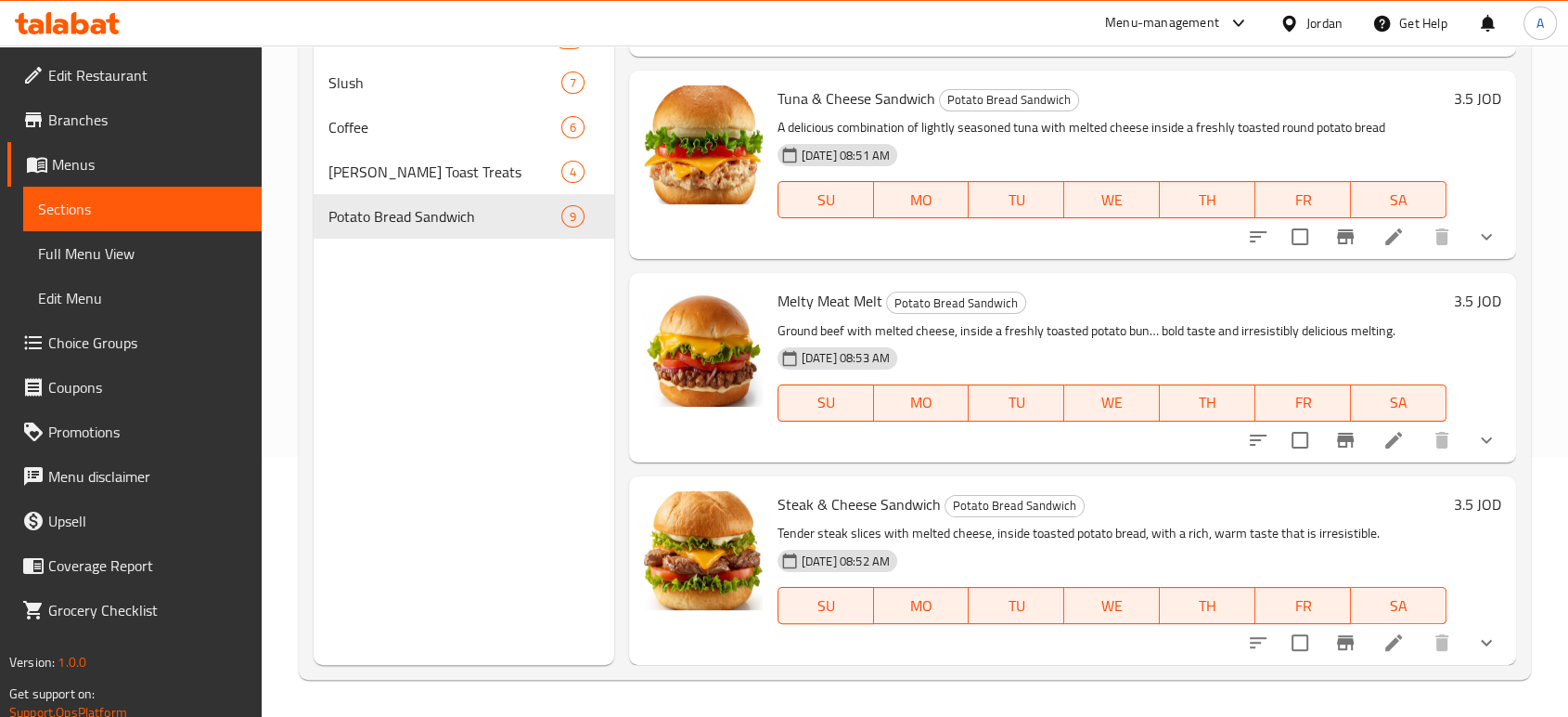
click at [178, 79] on span "Edit Restaurant" at bounding box center [148, 75] width 198 height 22
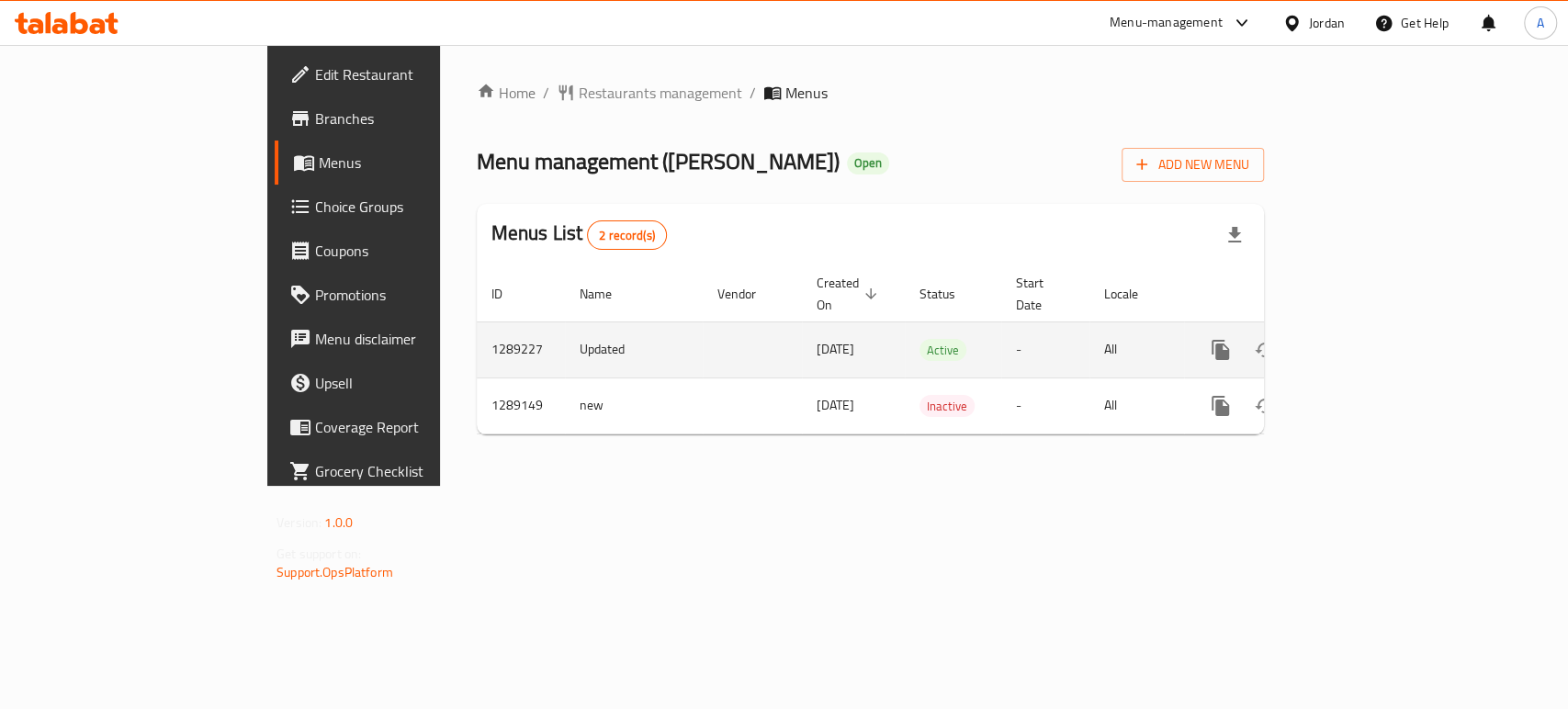
click at [1364, 339] on icon "enhanced table" at bounding box center [1353, 350] width 22 height 22
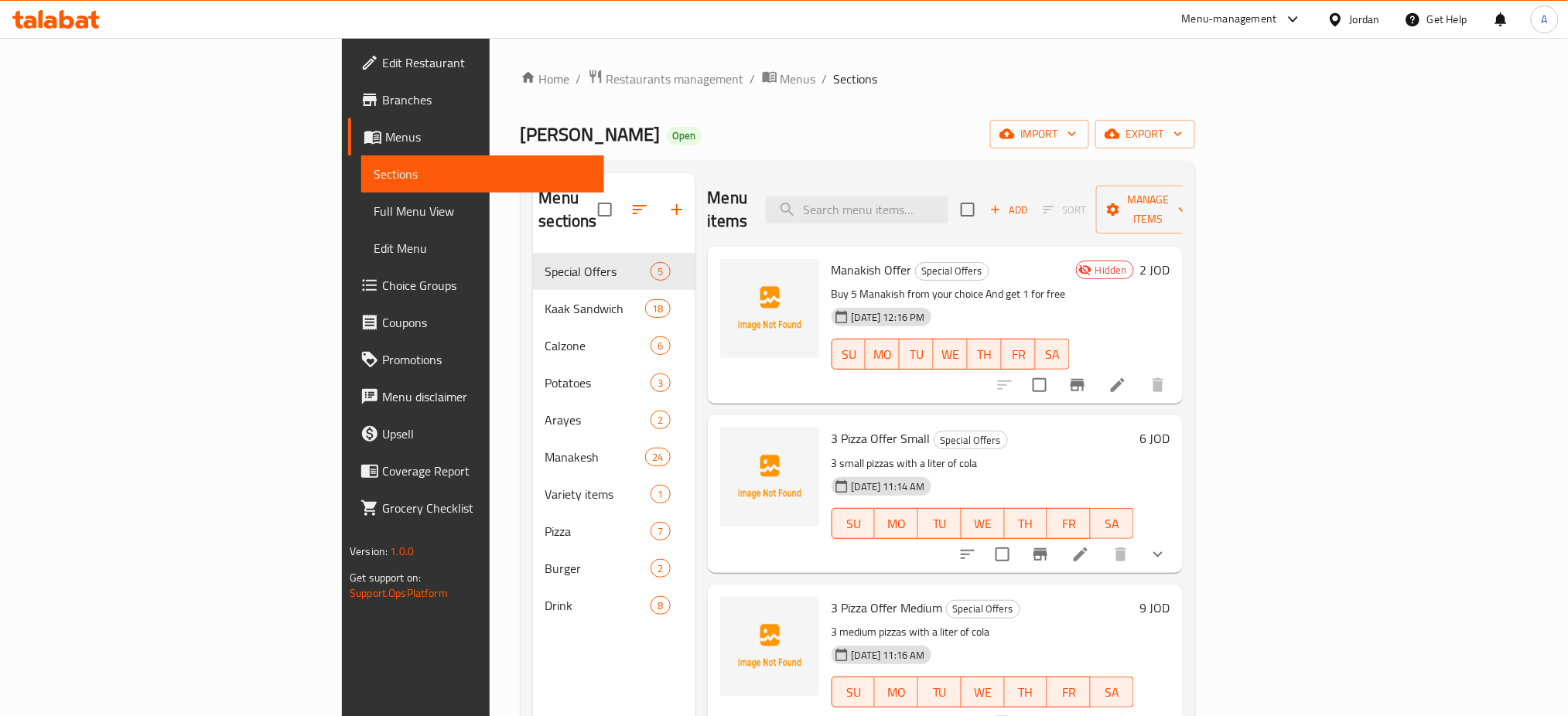
click at [520, 124] on span "Ageena W Zait" at bounding box center [591, 134] width 140 height 35
